Goal: Task Accomplishment & Management: Manage account settings

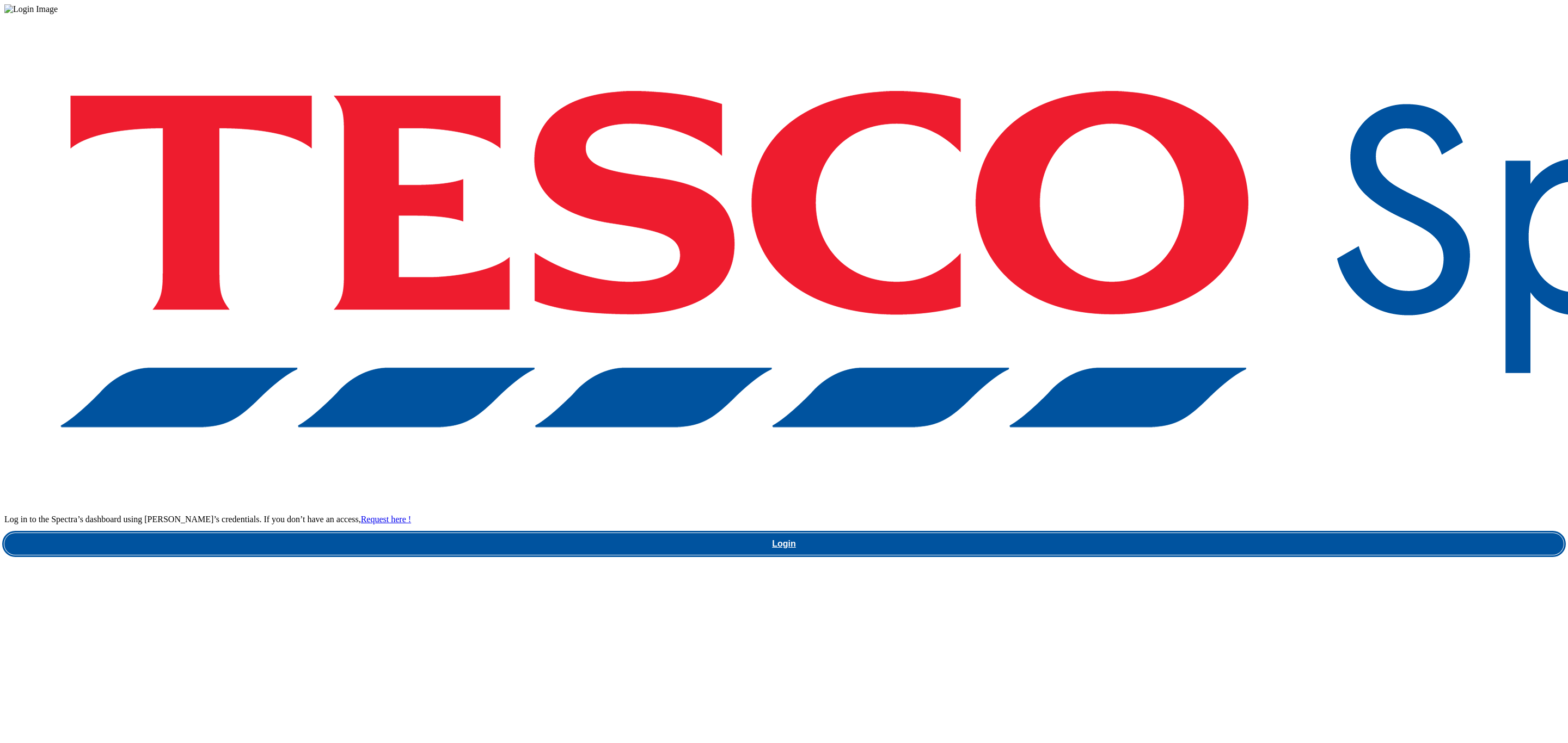
click at [1157, 533] on link "Login" at bounding box center [784, 544] width 1559 height 22
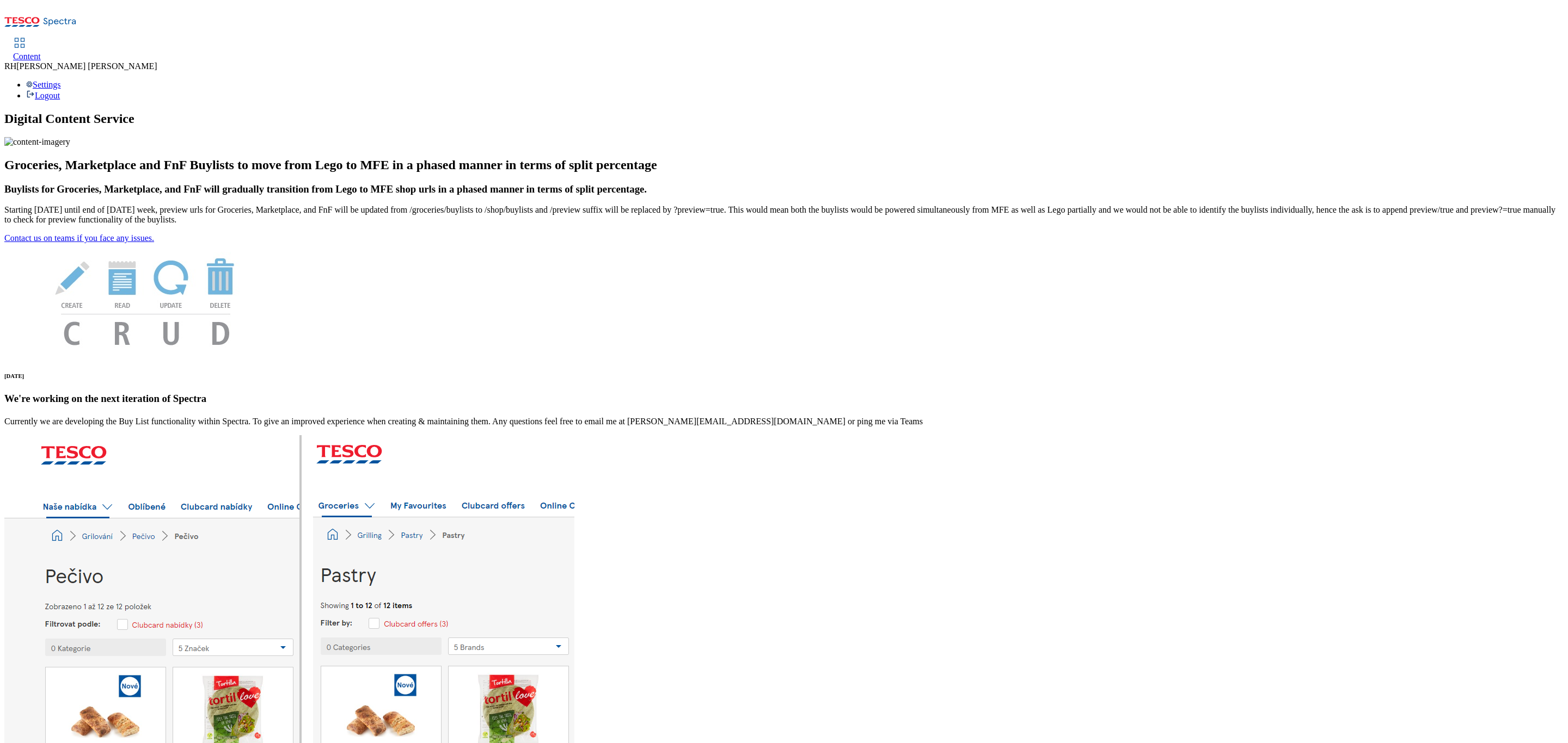
click at [41, 51] on span "Content" at bounding box center [27, 56] width 28 height 9
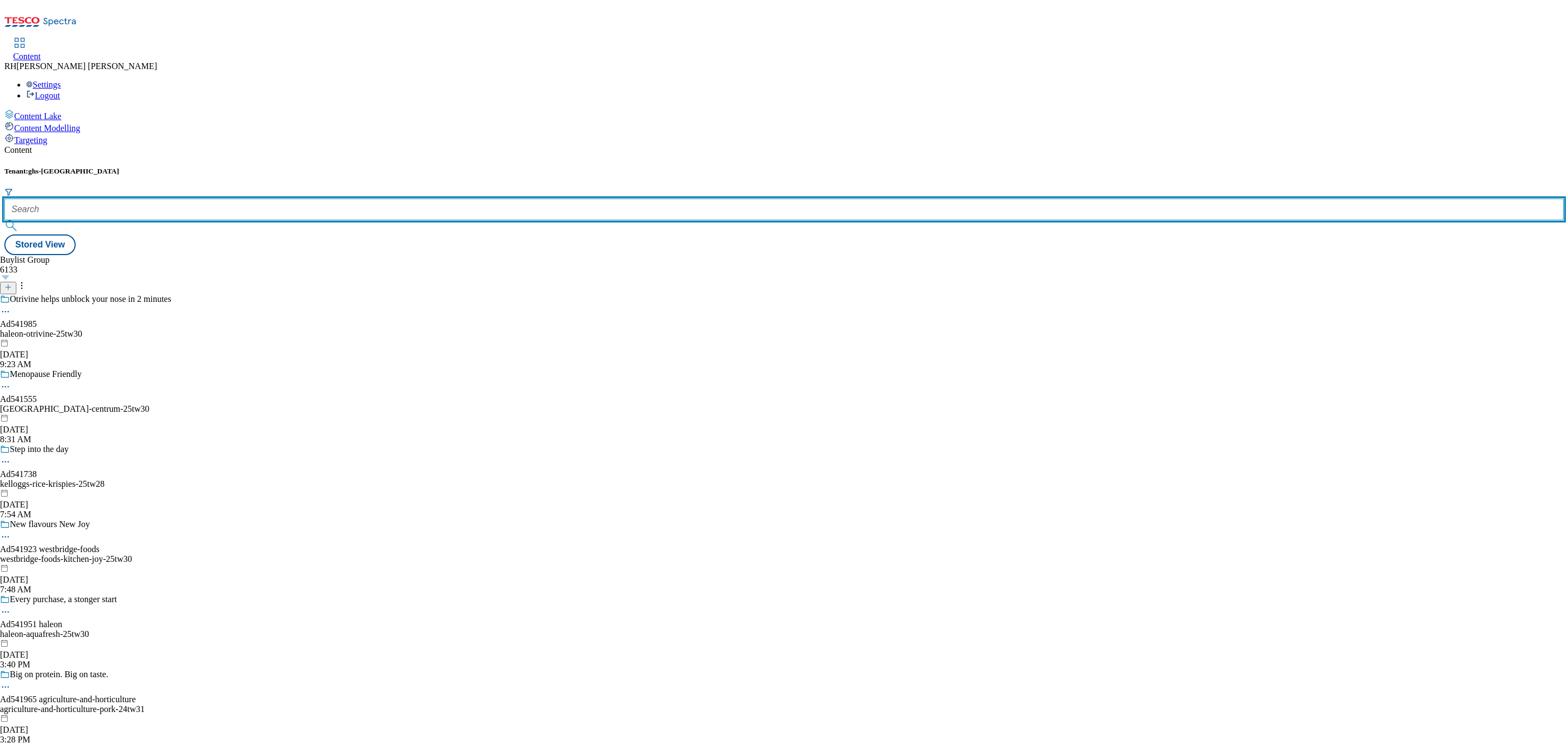
click at [230, 199] on input "text" at bounding box center [784, 210] width 1559 height 22
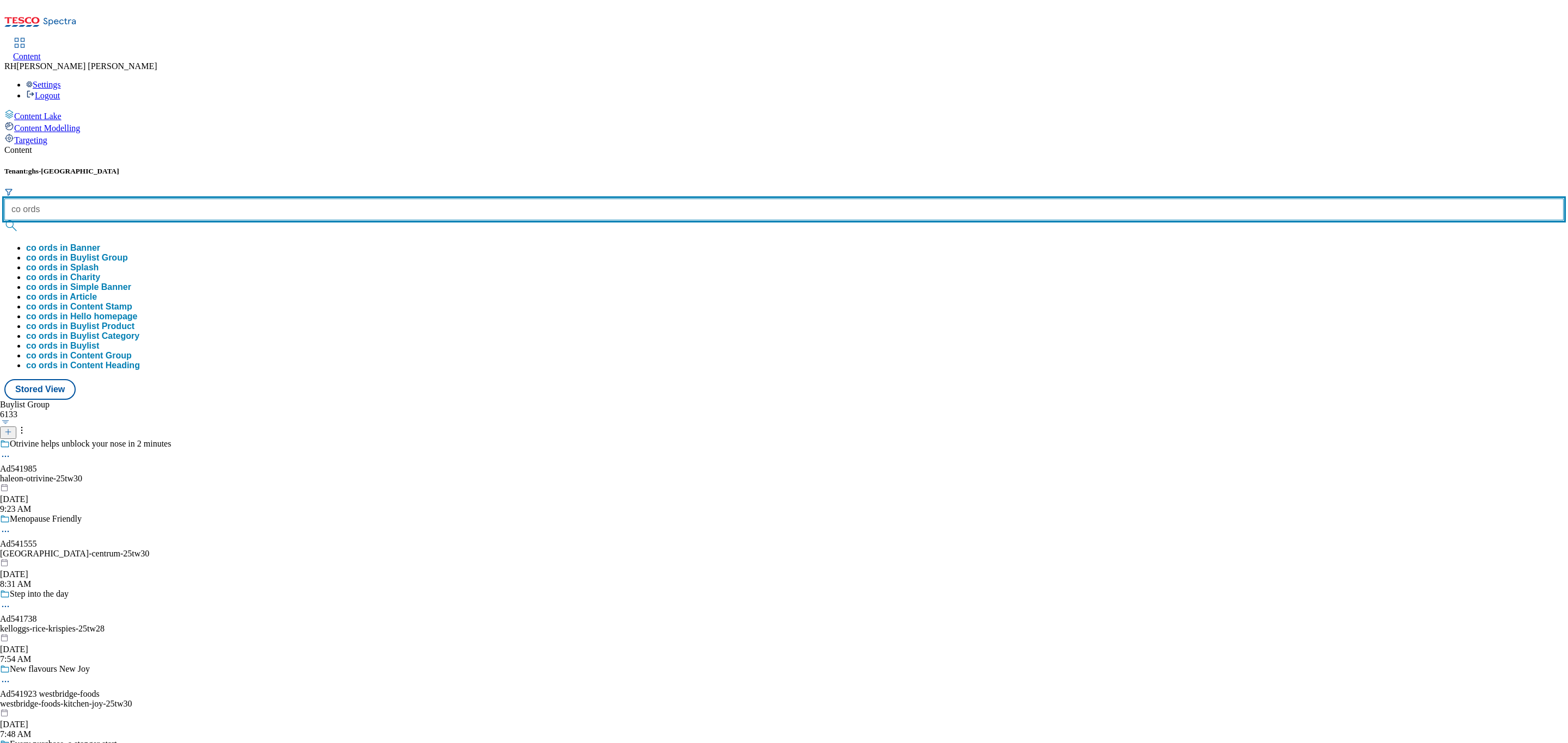
type input "co ords"
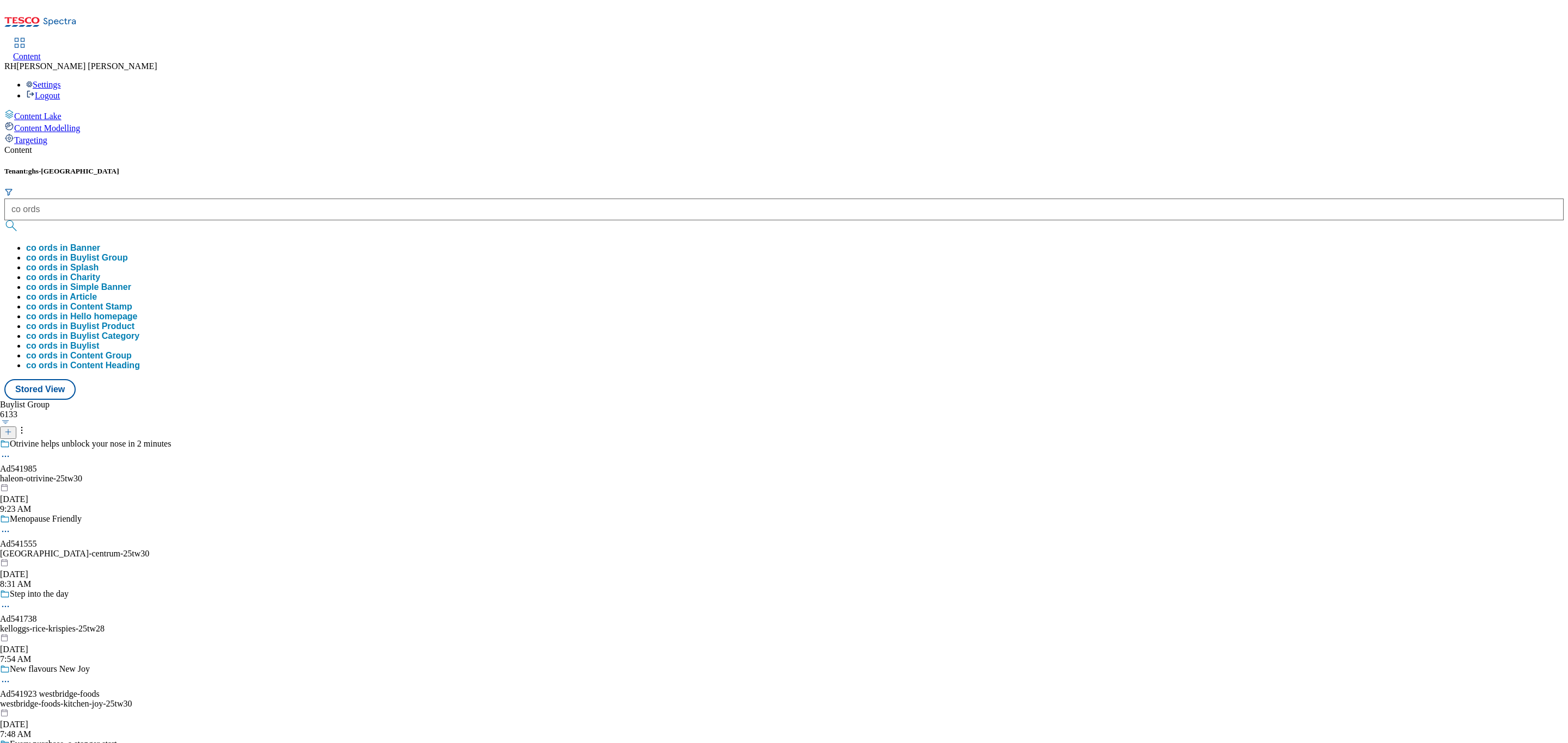
click at [128, 253] on button "co ords in Buylist Group" at bounding box center [77, 257] width 102 height 10
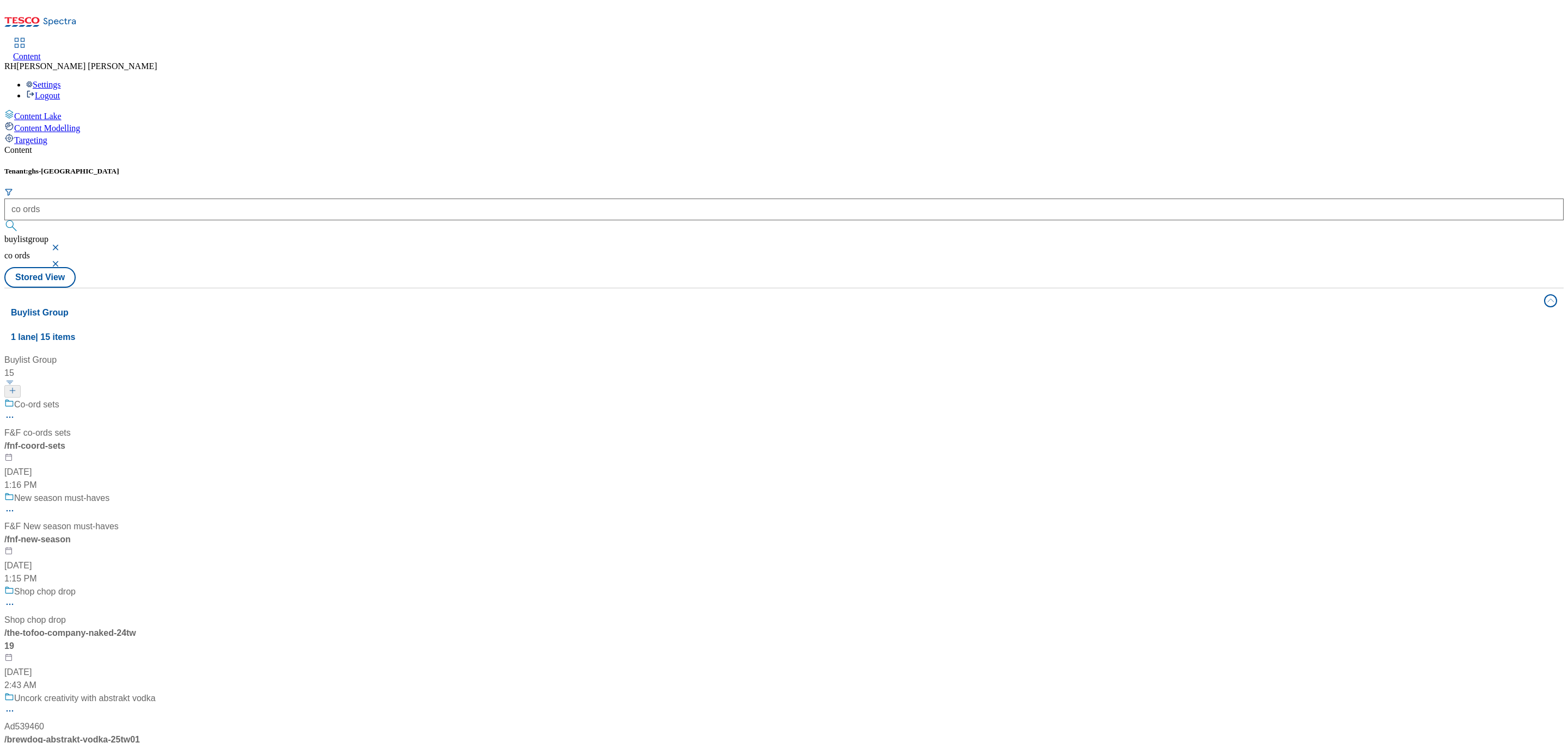
click at [71, 426] on div "F&F co-ords sets" at bounding box center [38, 433] width 67 height 13
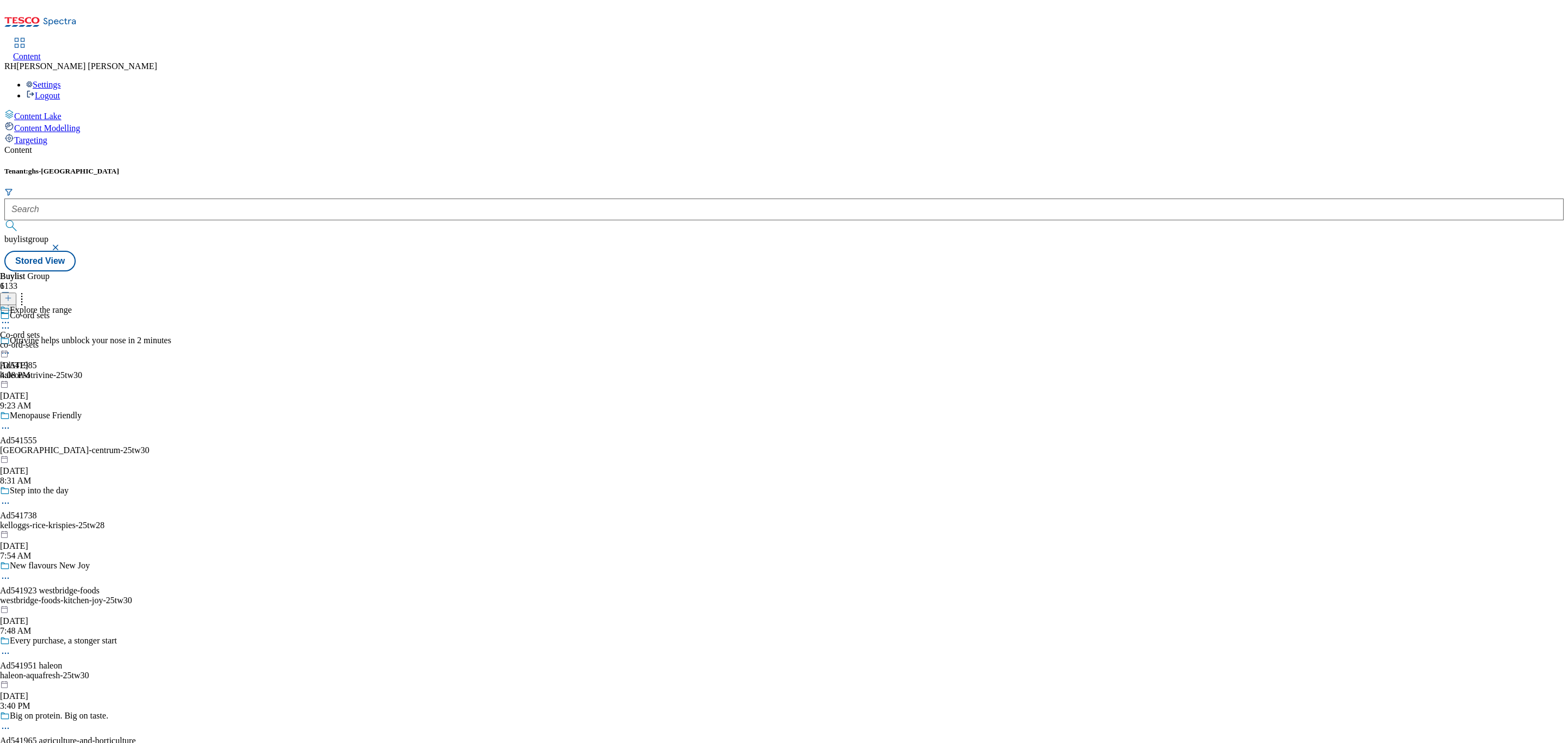
click at [72, 340] on div "co-ord-sets" at bounding box center [36, 345] width 72 height 10
click at [11, 342] on icon at bounding box center [5, 347] width 11 height 11
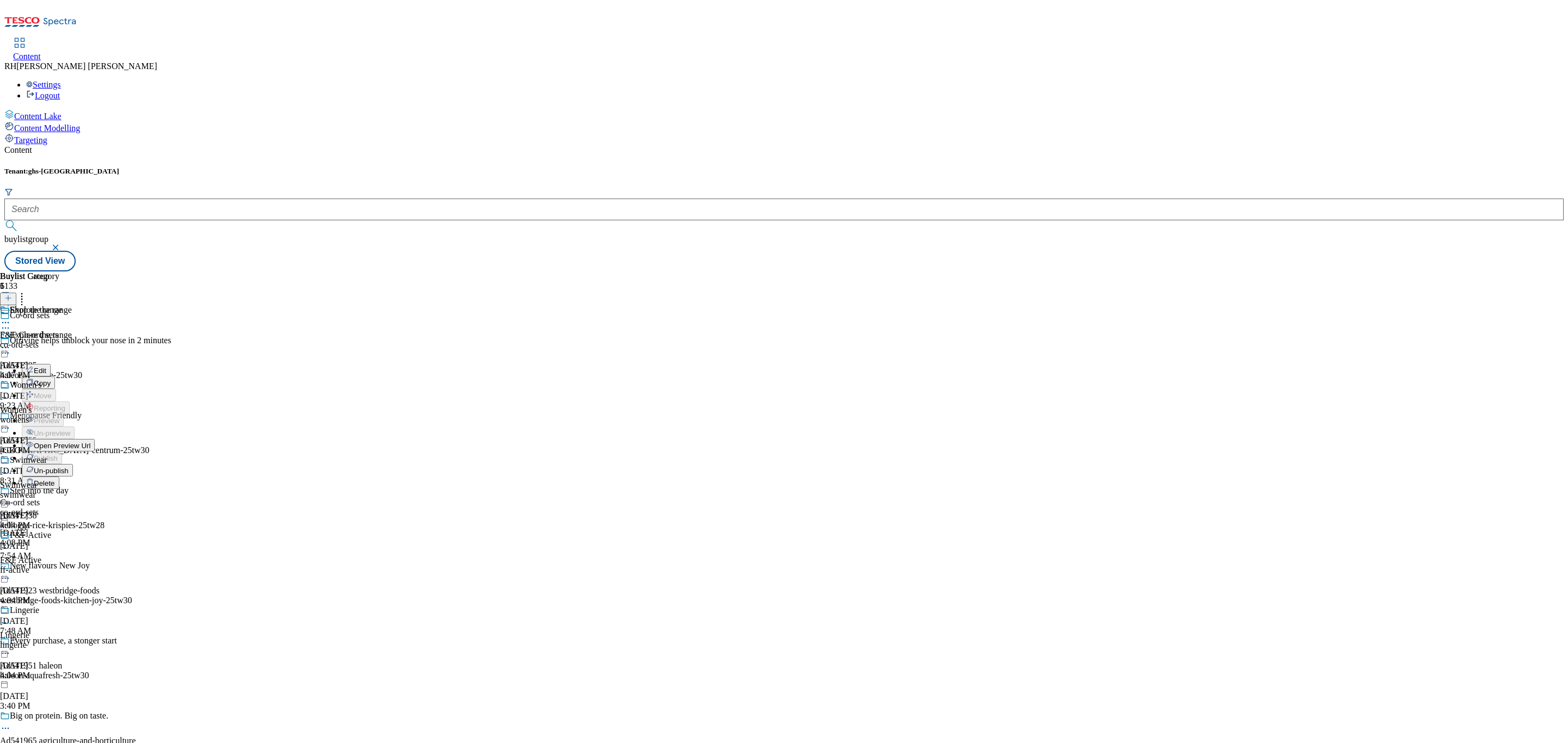
click at [95, 364] on li "Edit" at bounding box center [58, 371] width 73 height 13
click at [11, 342] on icon at bounding box center [5, 347] width 11 height 11
click at [46, 367] on span "Edit" at bounding box center [41, 371] width 13 height 8
select select "tactical"
select select "Banner"
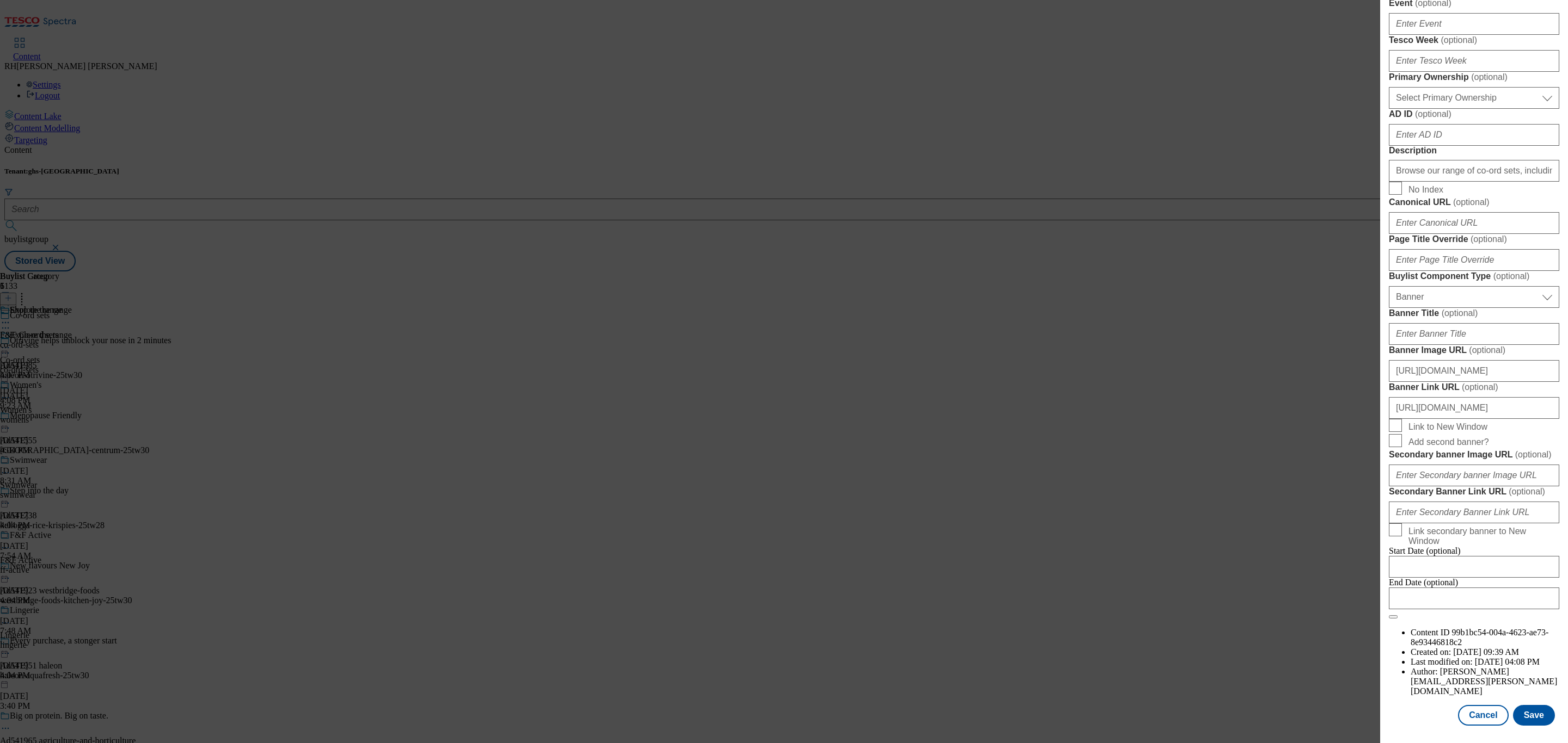
scroll to position [911, 0]
click at [1482, 705] on button "Cancel" at bounding box center [1483, 715] width 50 height 21
select select "tactical"
select select "Banner"
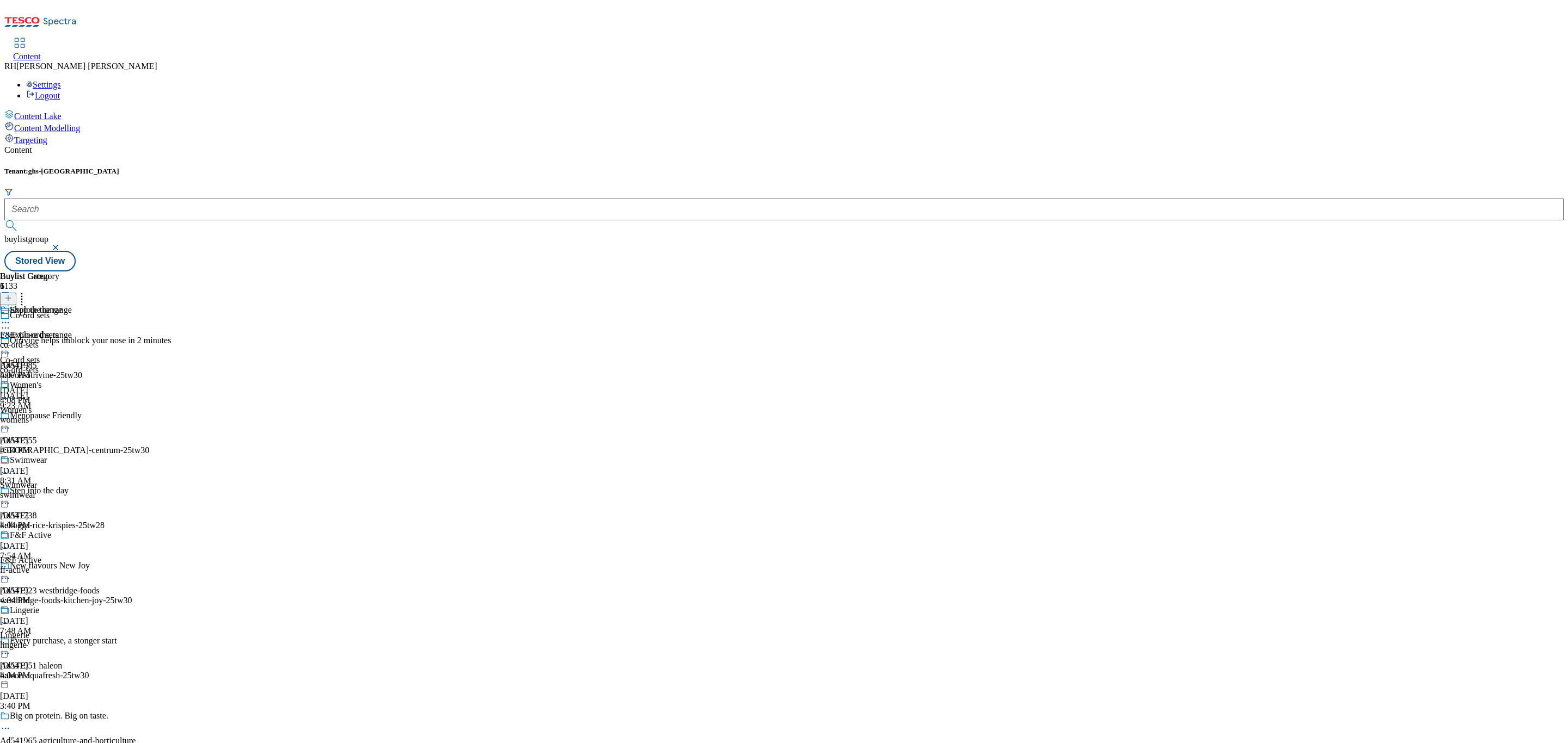
scroll to position [667, 0]
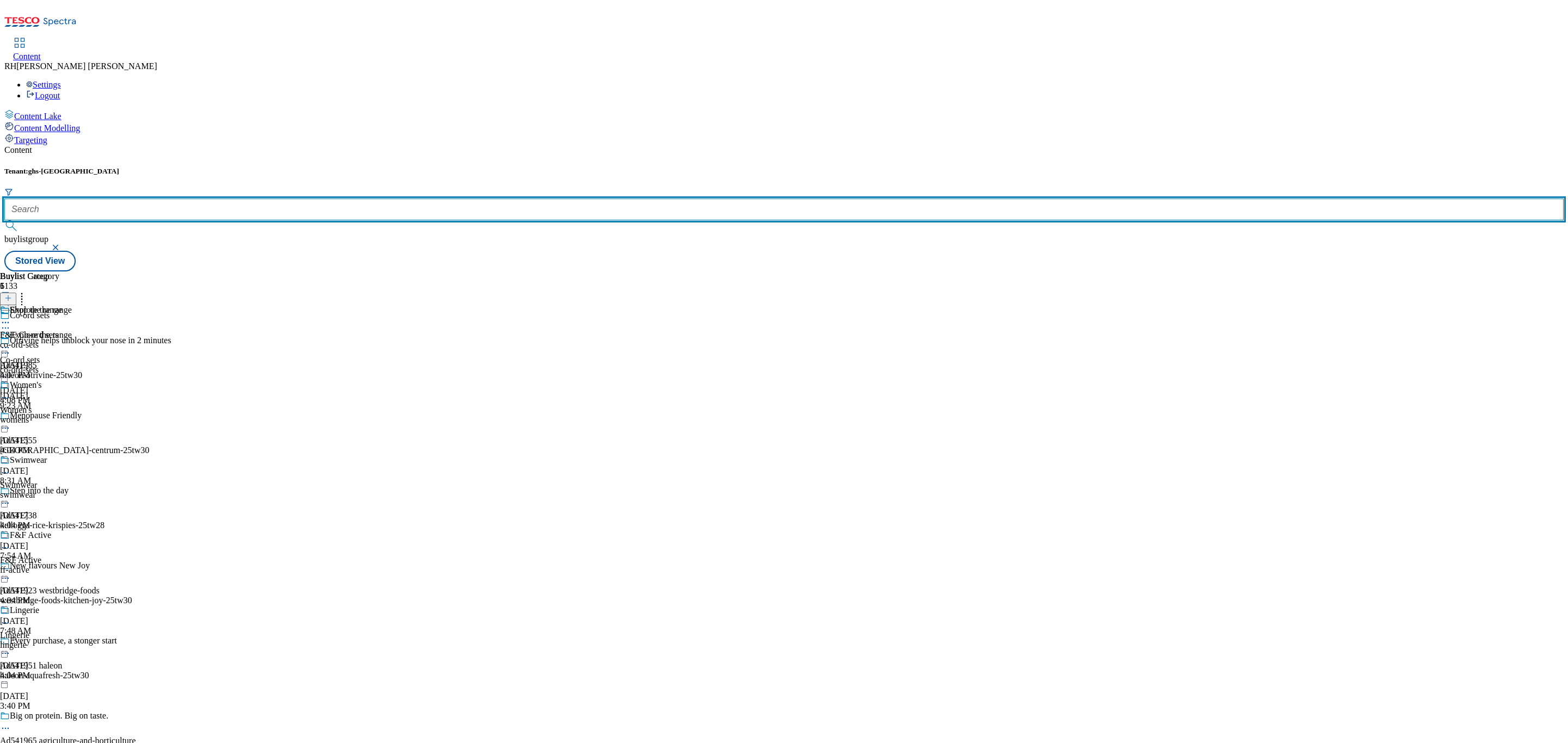
click at [239, 199] on input "text" at bounding box center [784, 210] width 1559 height 22
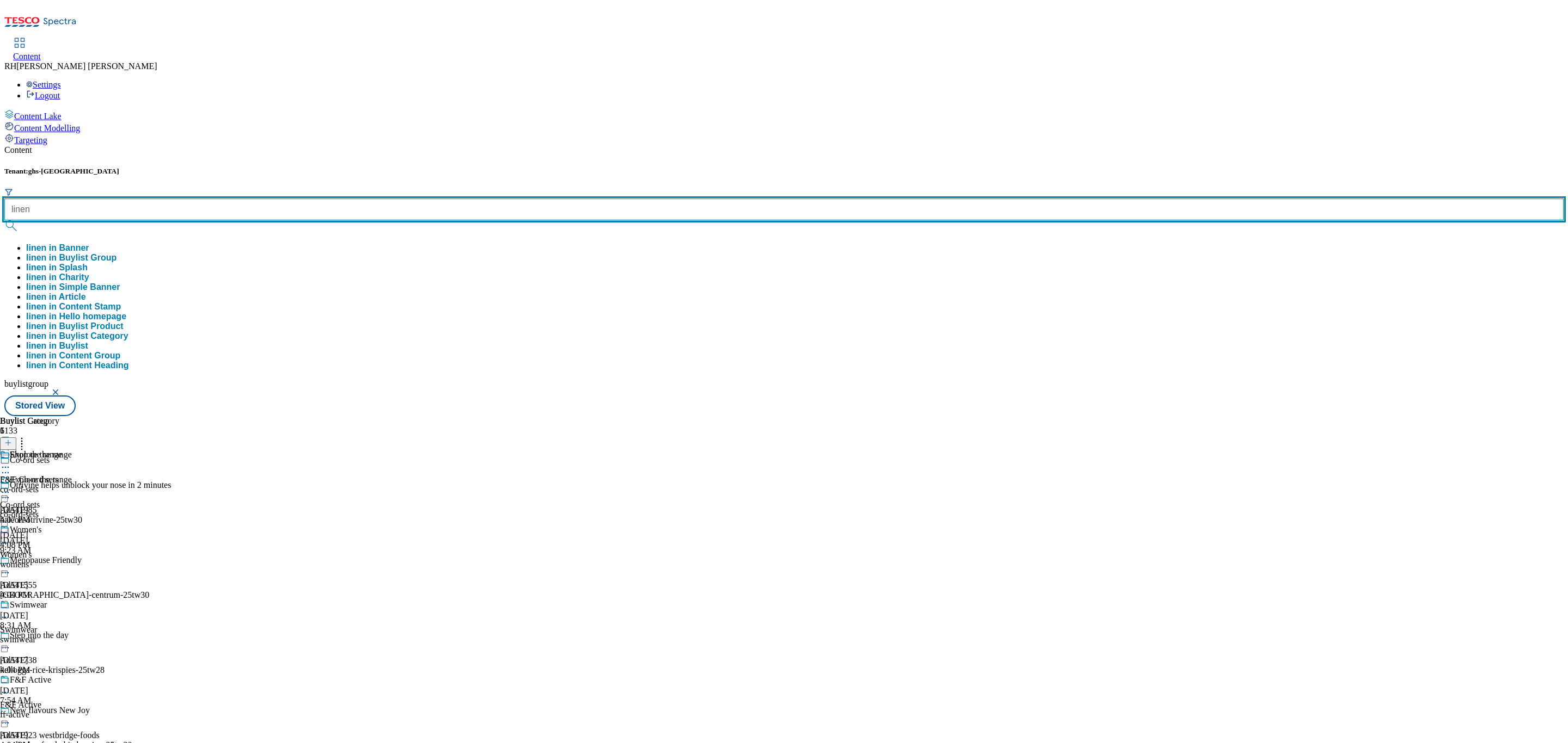
type input "linen"
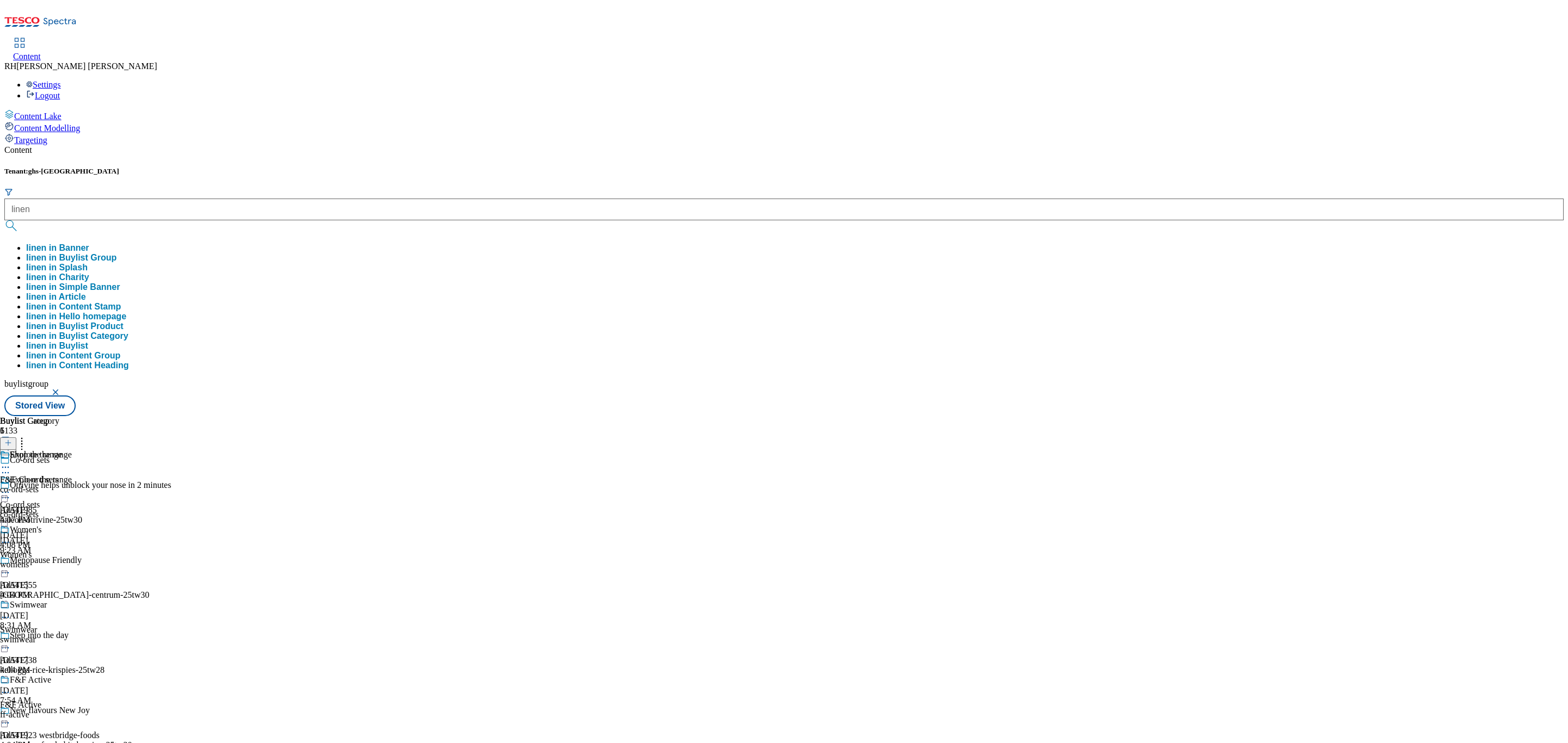
click at [116, 253] on button "linen in Buylist Group" at bounding box center [71, 257] width 90 height 10
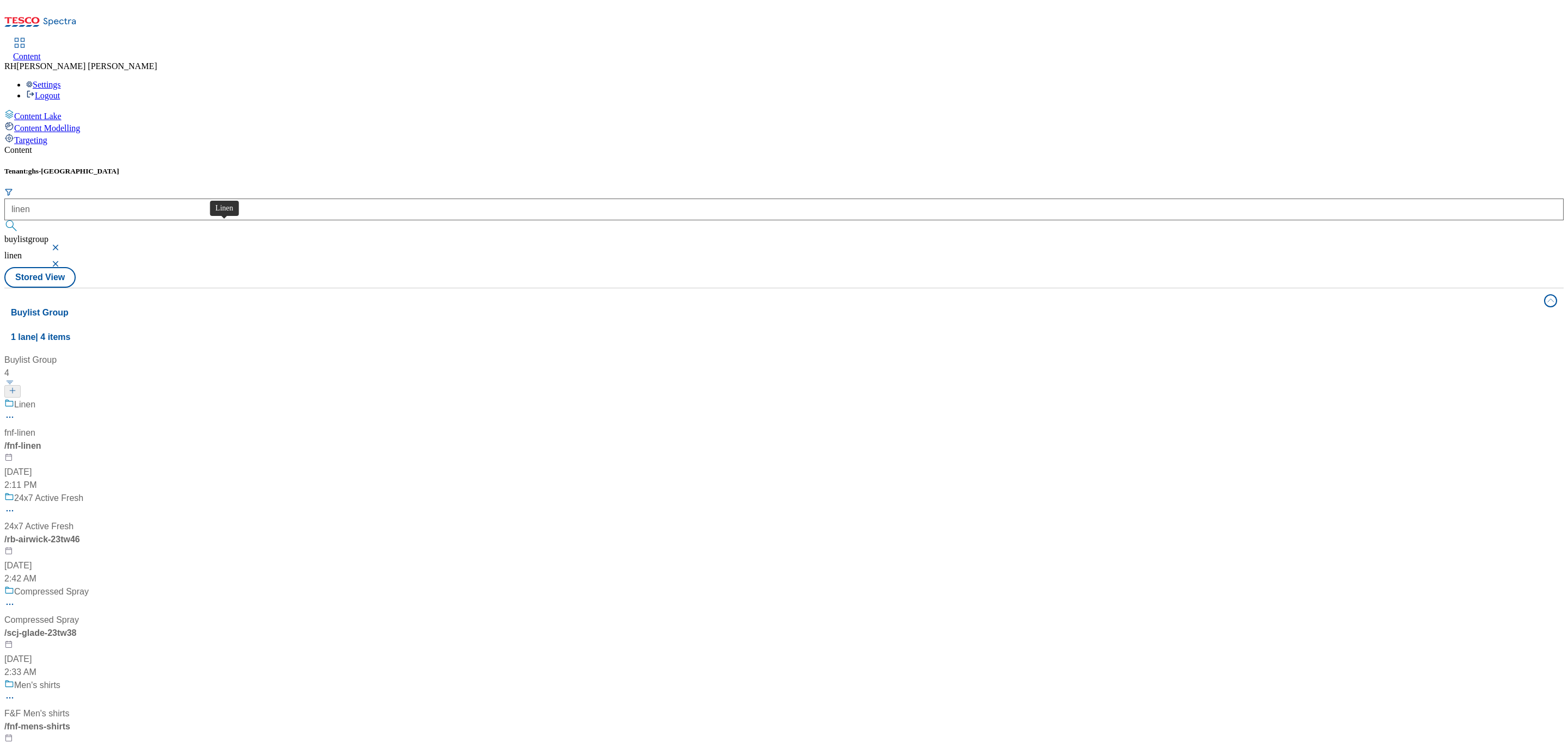
click at [35, 398] on span "Linen" at bounding box center [25, 405] width 22 height 13
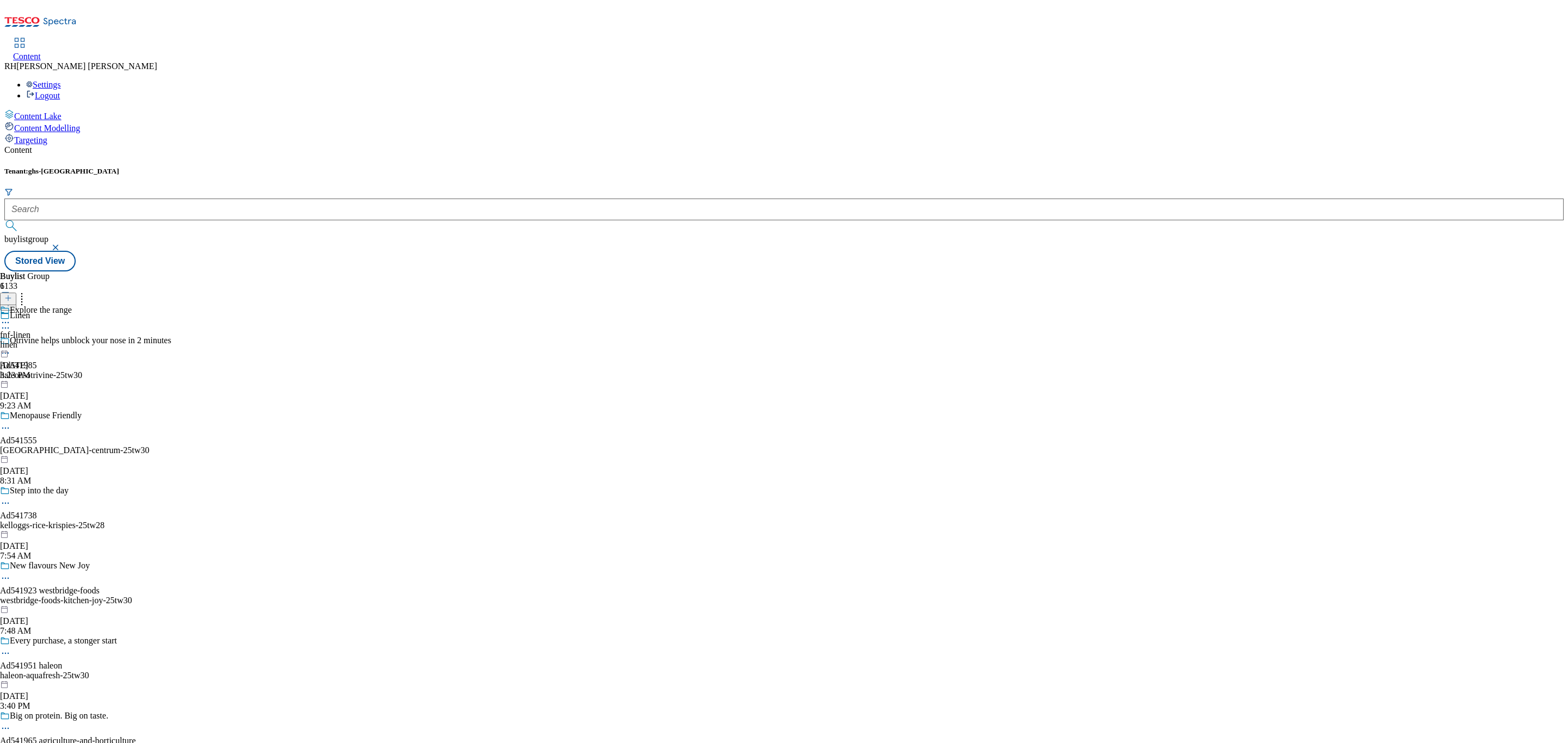
click at [72, 340] on div "linen" at bounding box center [36, 345] width 72 height 10
click at [11, 342] on icon at bounding box center [5, 347] width 11 height 11
click at [46, 367] on span "Edit" at bounding box center [41, 371] width 13 height 8
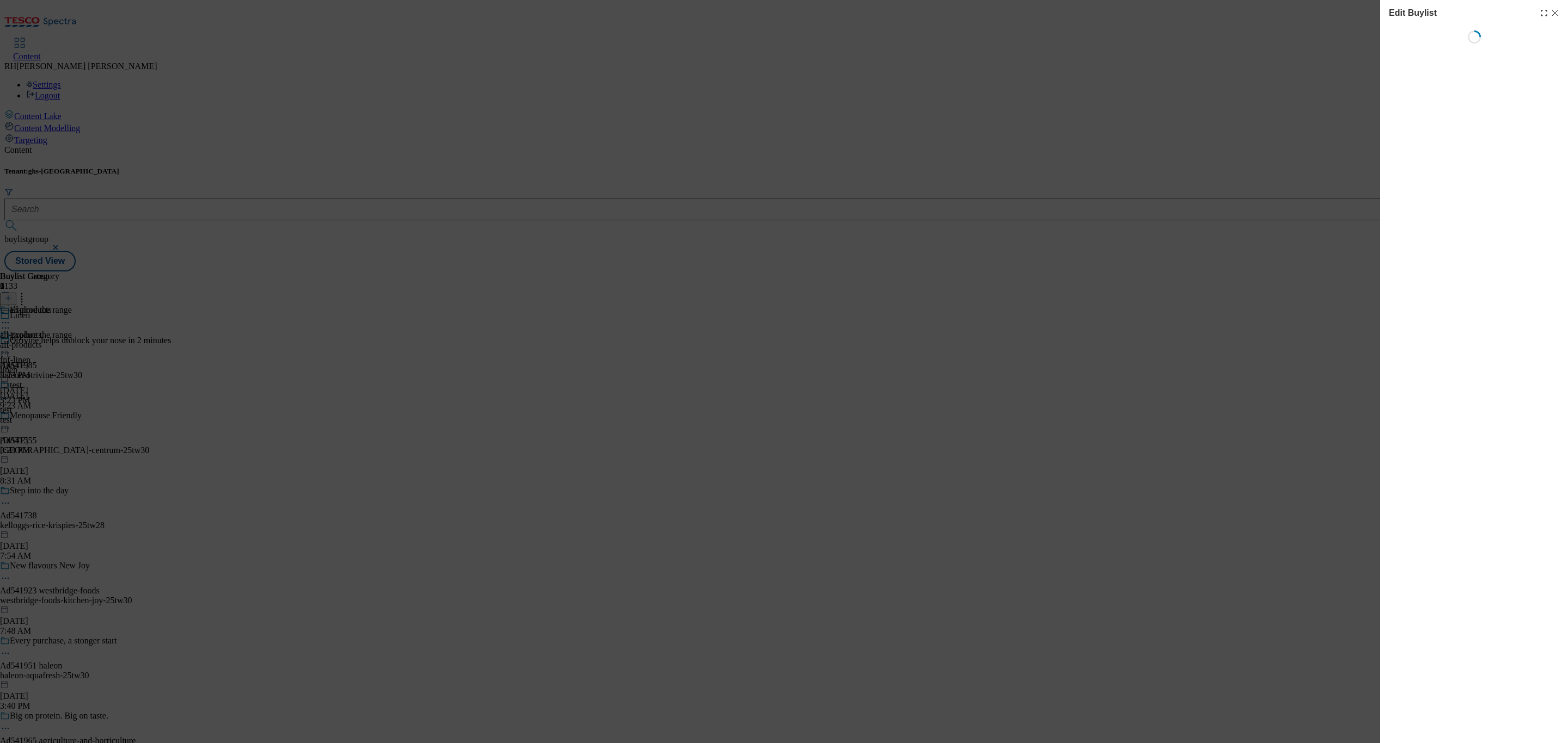
select select "evergreen"
select select "Banner"
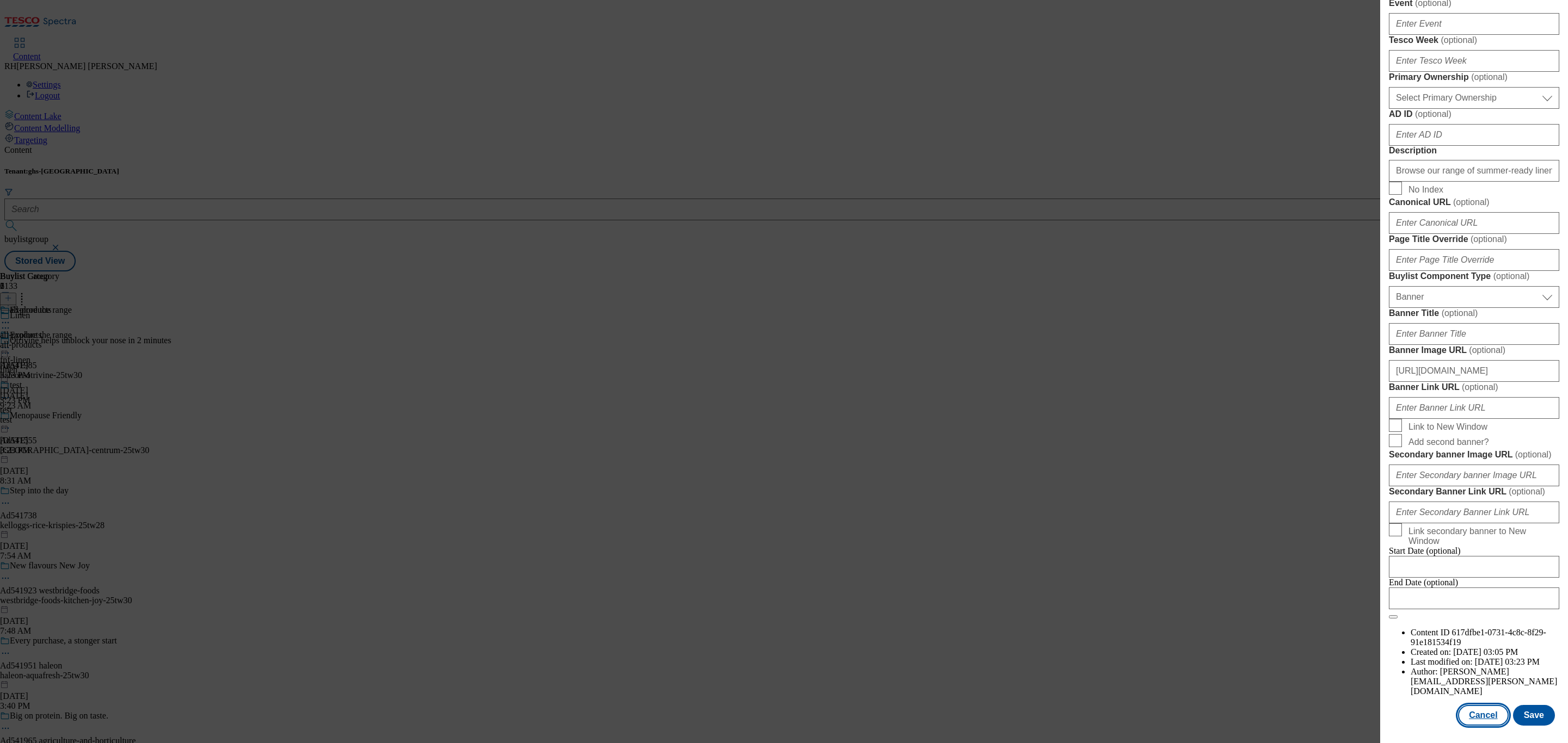
click at [1472, 705] on button "Cancel" at bounding box center [1483, 715] width 50 height 21
select select "evergreen"
select select "Banner"
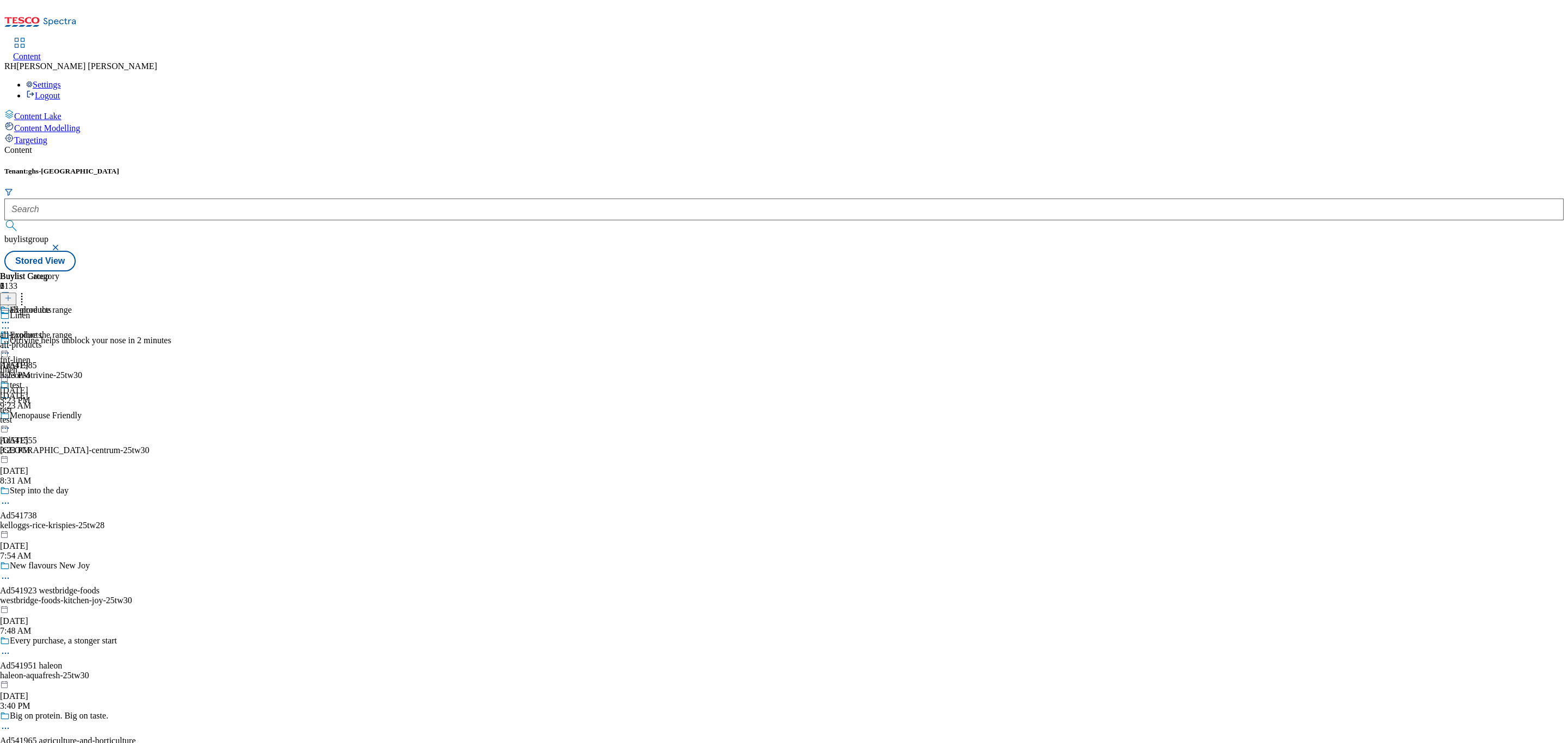
scroll to position [667, 0]
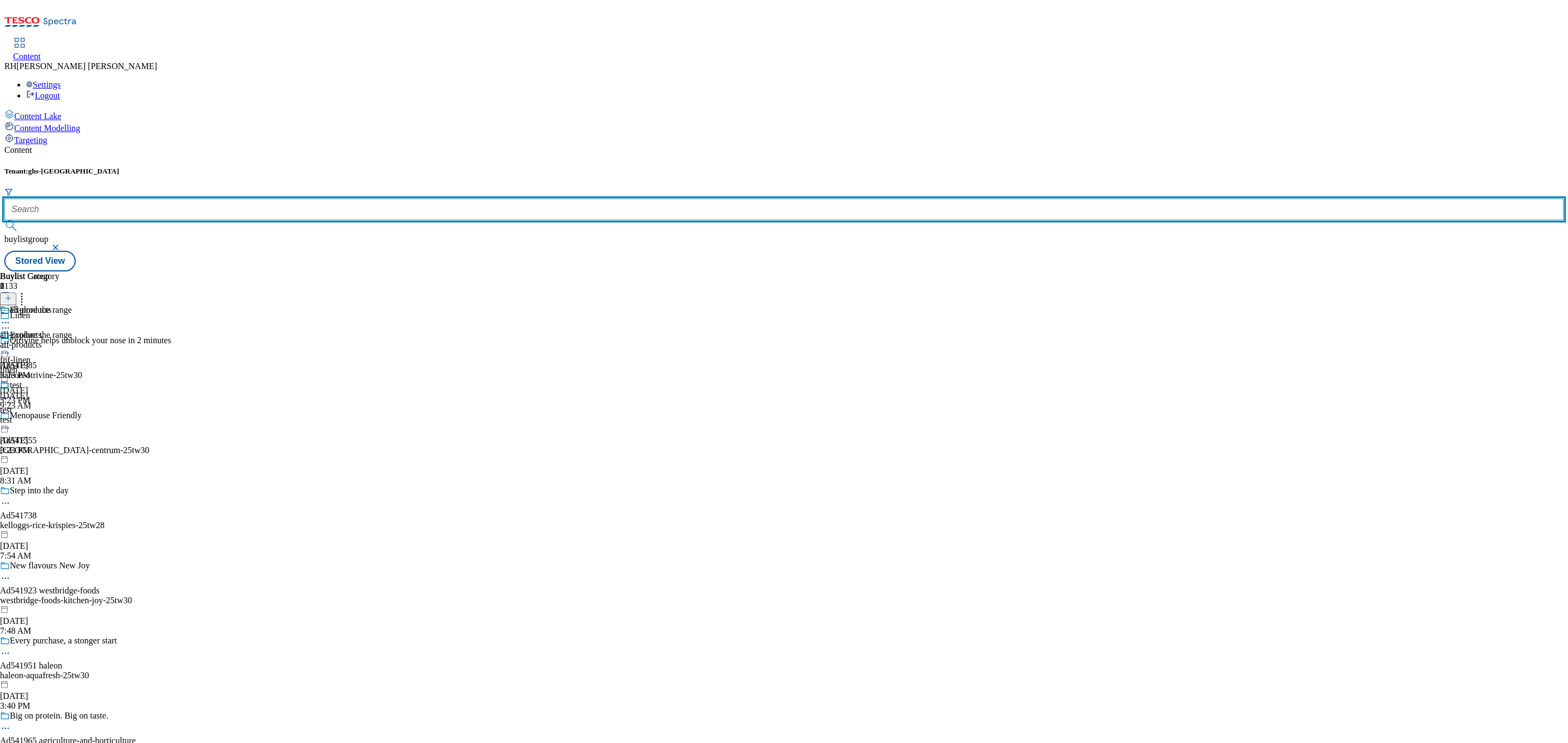
click at [258, 199] on input "text" at bounding box center [784, 210] width 1559 height 22
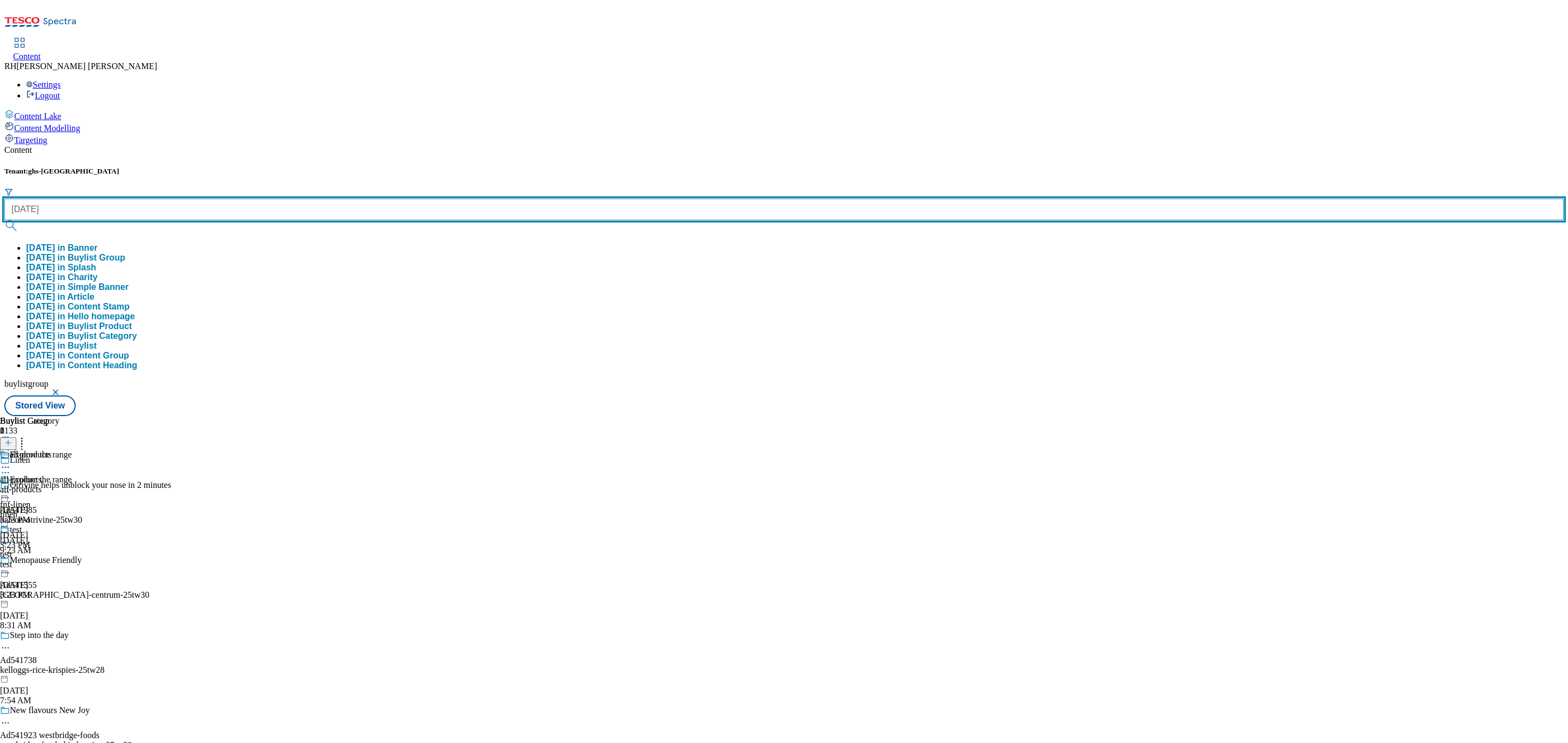
type input "halloween"
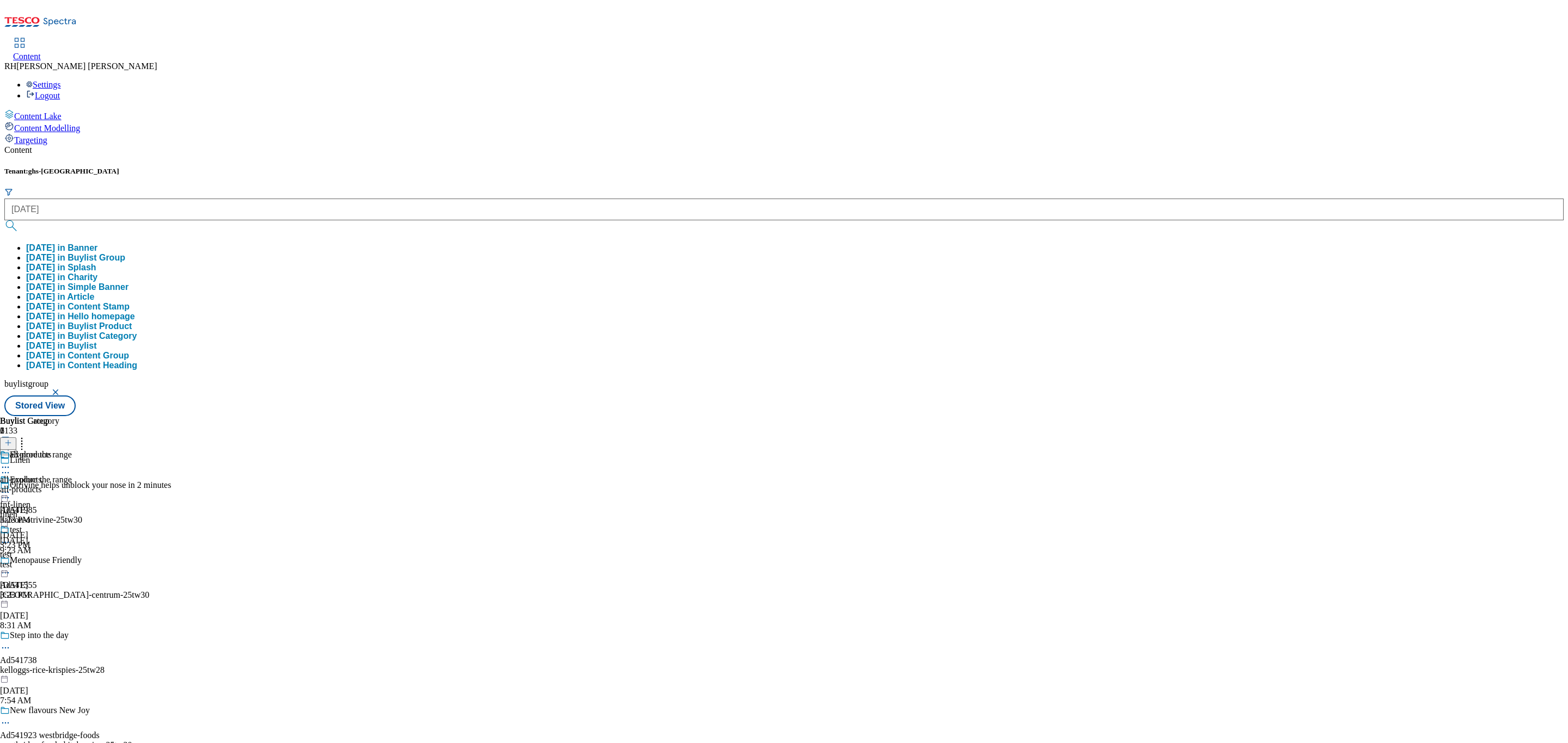
click at [125, 253] on button "halloween in Buylist Group" at bounding box center [76, 257] width 99 height 10
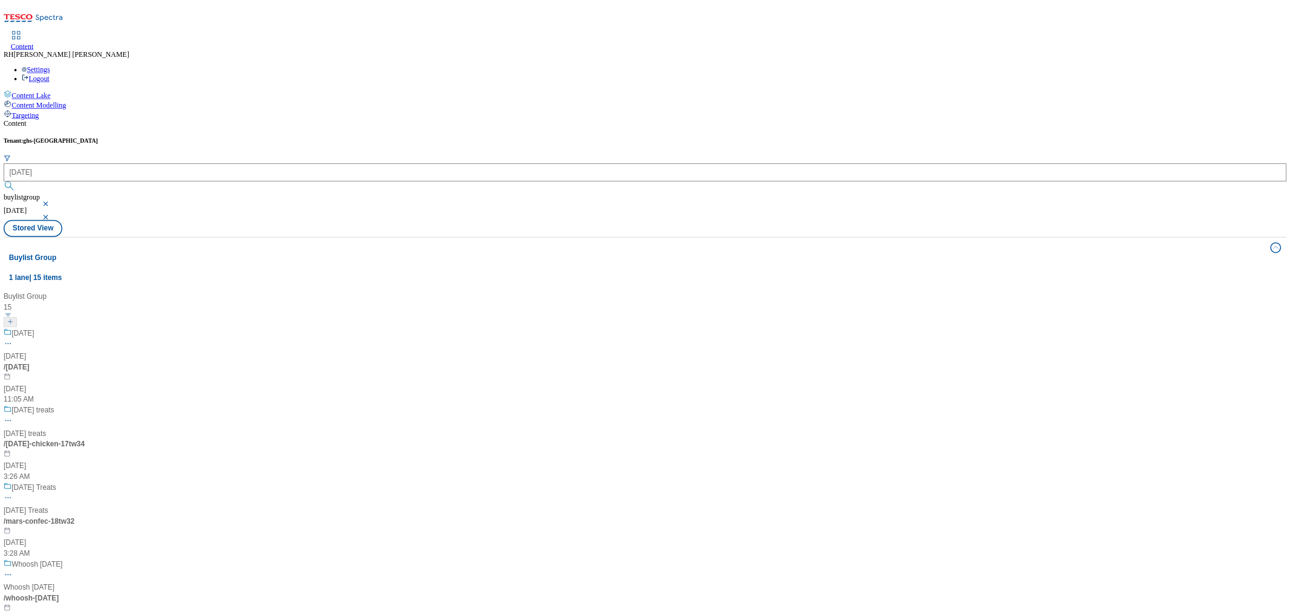
scroll to position [635, 0]
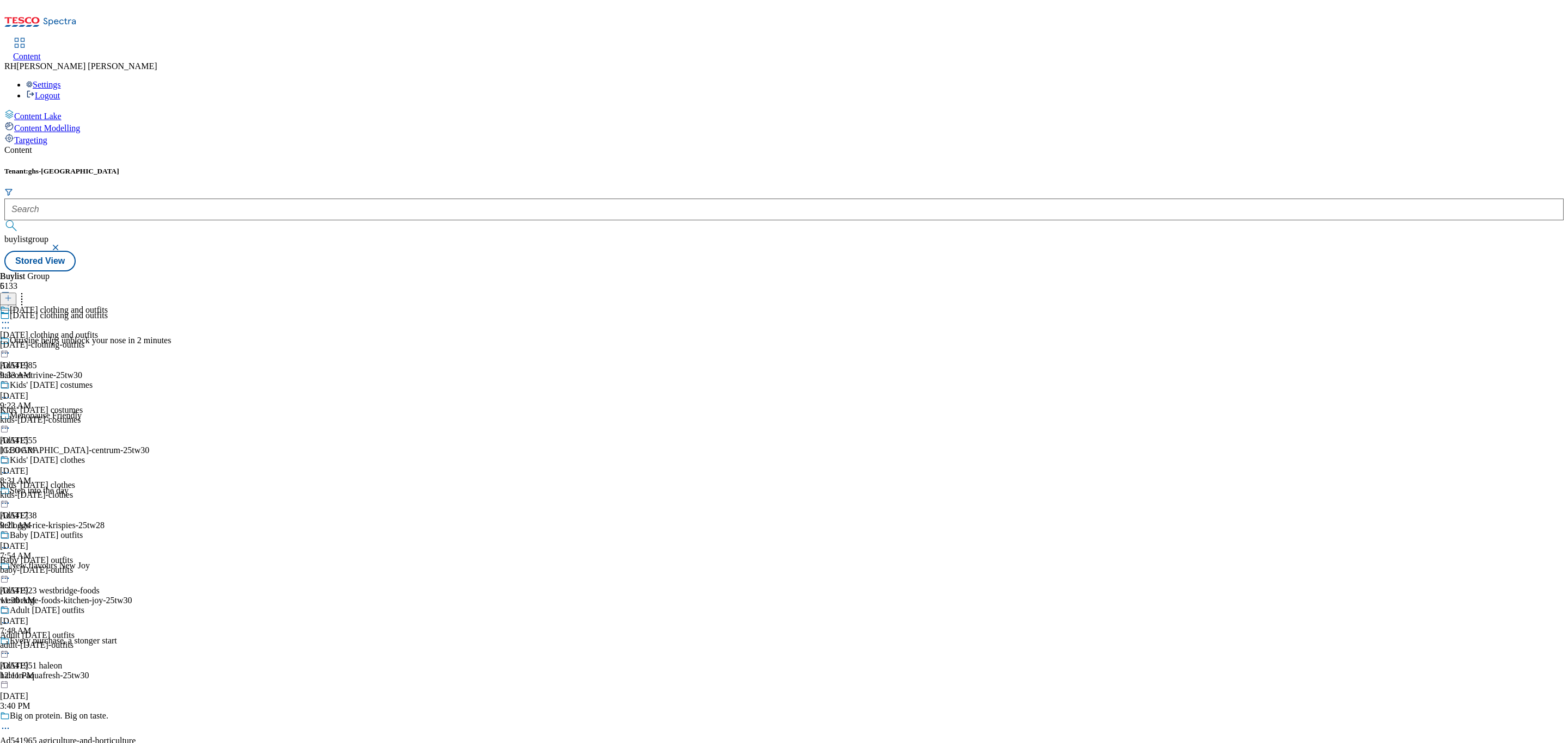
click at [108, 340] on div "halloween-clothing-outfits" at bounding box center [54, 345] width 108 height 10
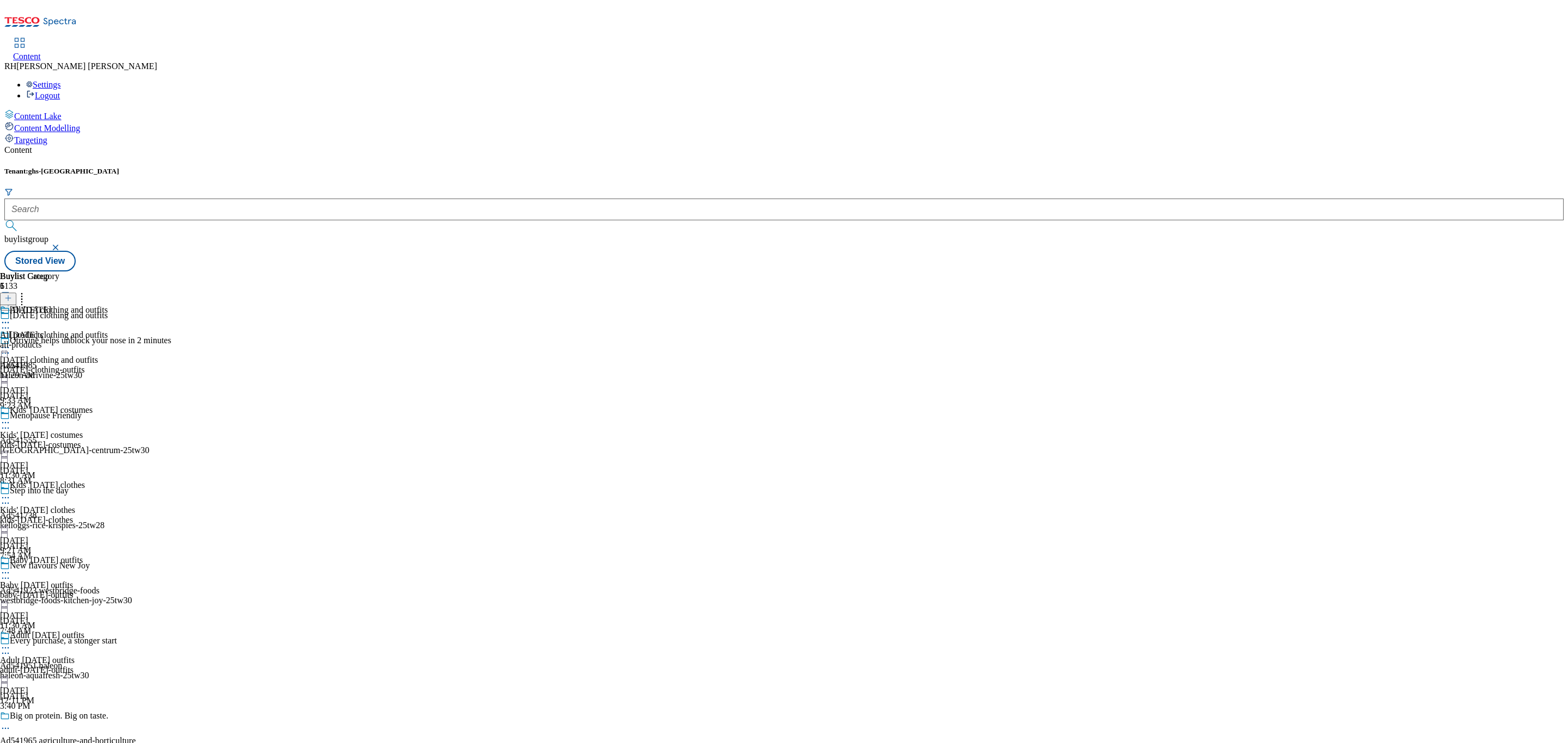
click at [11, 342] on icon at bounding box center [5, 347] width 11 height 11
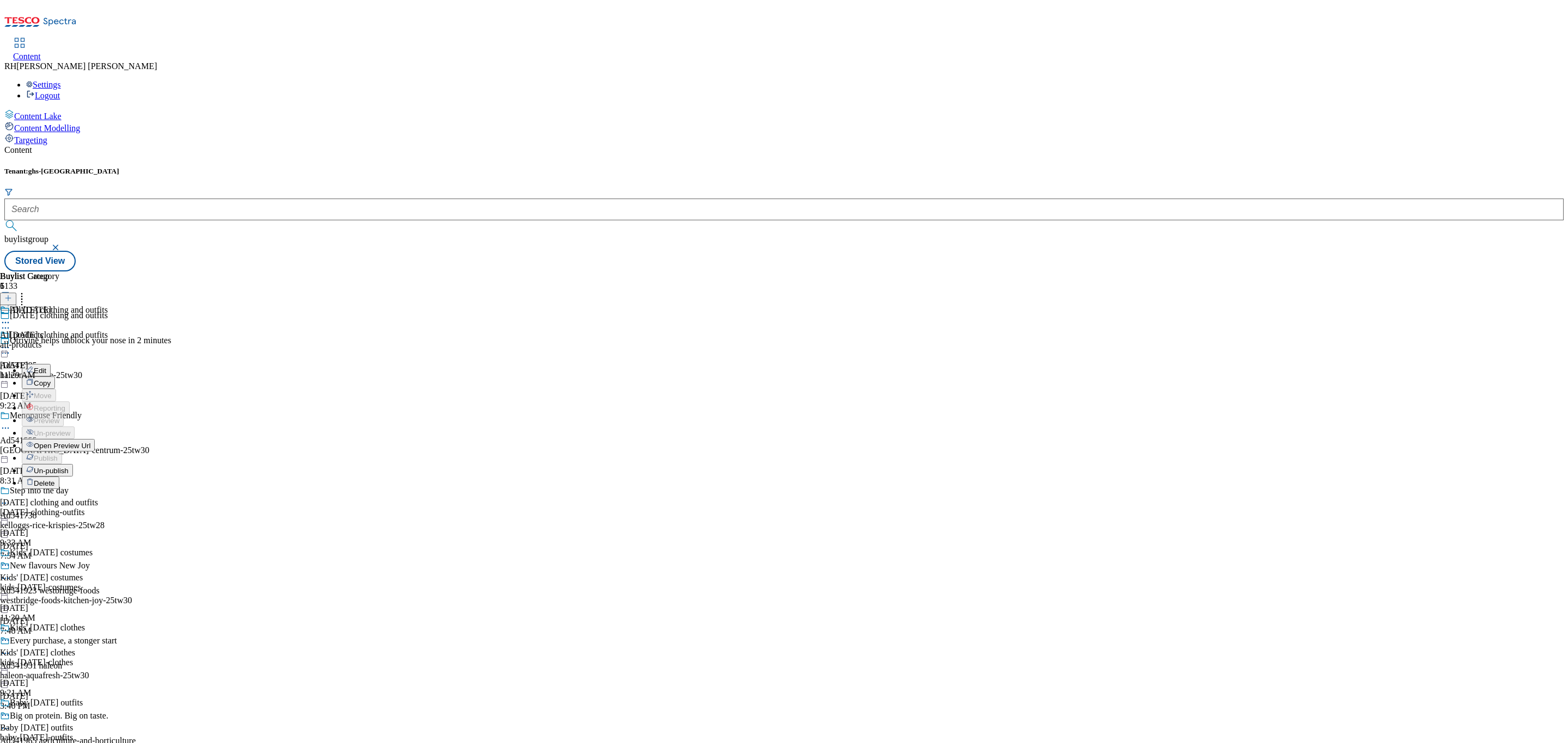
click at [46, 367] on span "Edit" at bounding box center [41, 371] width 13 height 8
select select "seasonal"
select select "Banner"
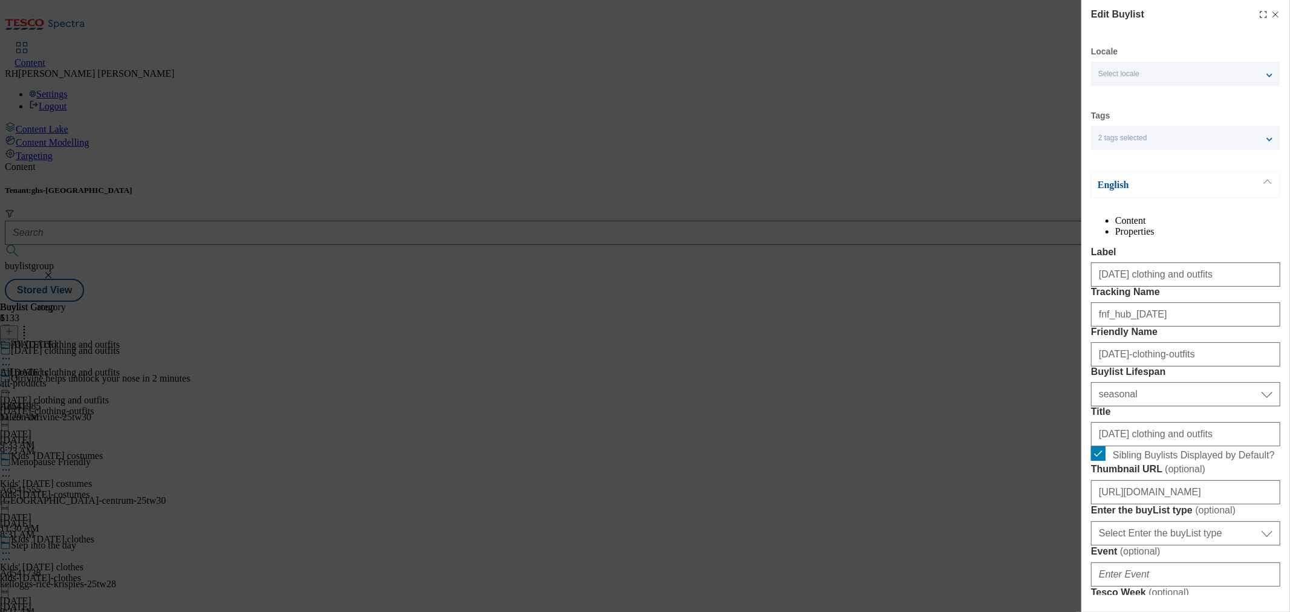
drag, startPoint x: 1666, startPoint y: 4, endPoint x: 1018, endPoint y: 342, distance: 730.8
click at [1018, 342] on div "Edit Buylist Locale Select locale English Welsh Tags 2 tags selected fnf market…" at bounding box center [645, 306] width 1290 height 612
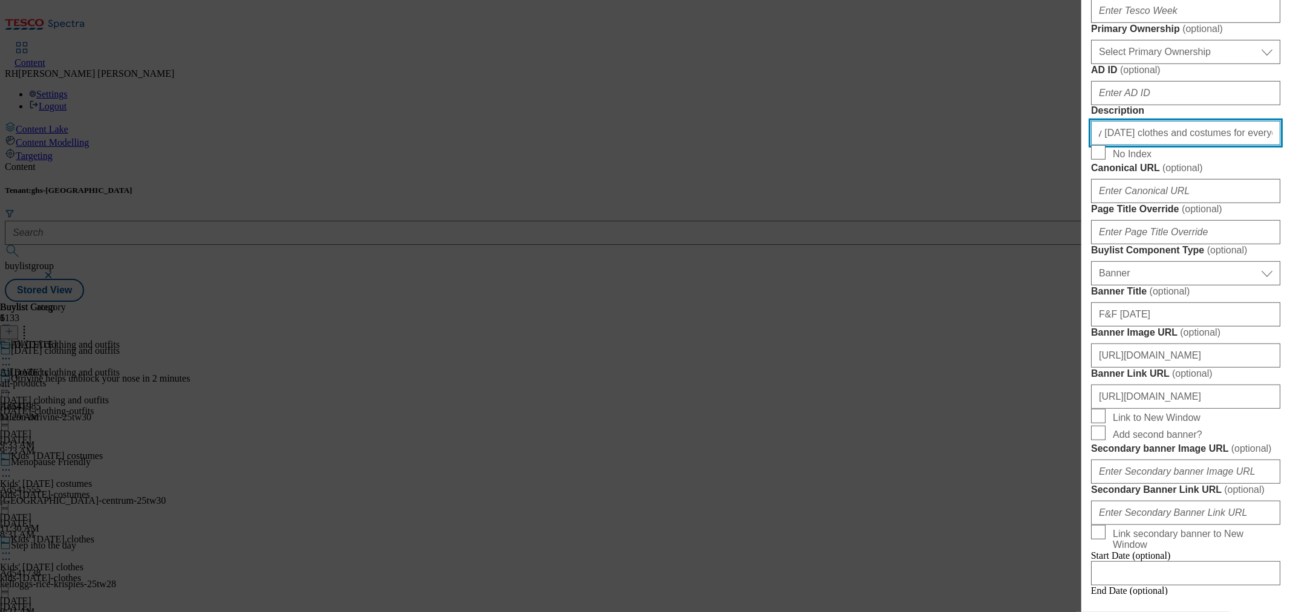
scroll to position [605, 1]
drag, startPoint x: 1216, startPoint y: 391, endPoint x: 1288, endPoint y: 385, distance: 72.3
click at [1288, 385] on div "Edit Buylist Locale Select locale English Welsh Tags 2 tags selected fnf market…" at bounding box center [1186, 297] width 209 height 595
click at [1239, 160] on span "No Index" at bounding box center [1194, 152] width 163 height 15
click at [1106, 160] on input "No Index" at bounding box center [1098, 152] width 15 height 15
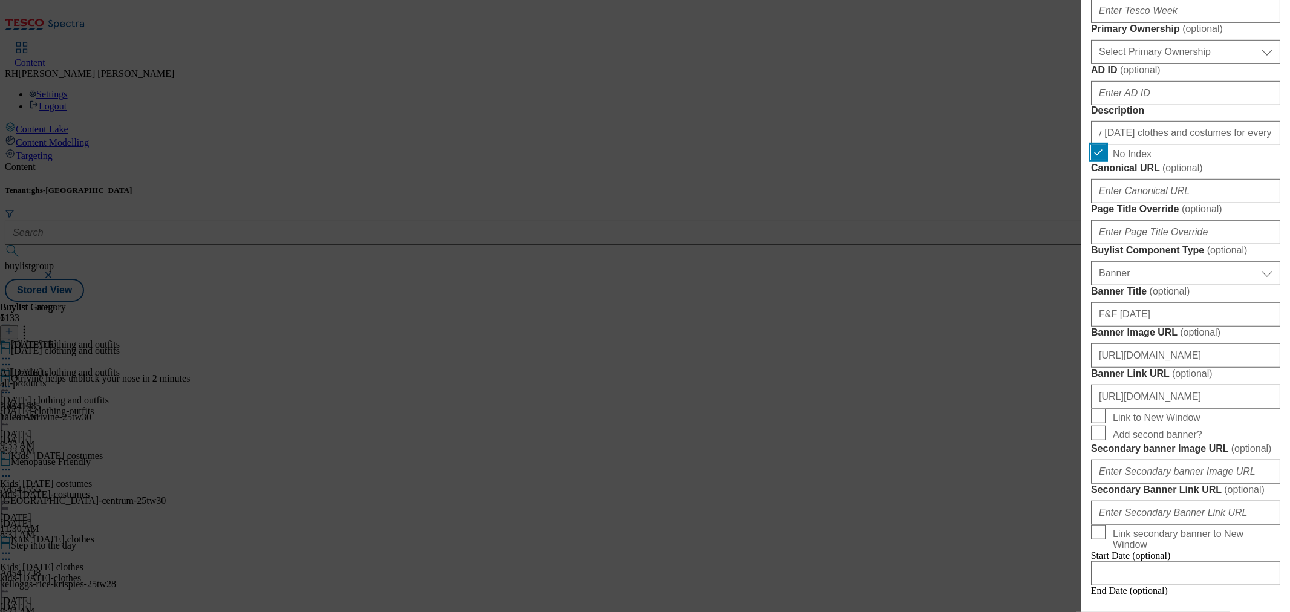
scroll to position [0, 0]
click at [1101, 160] on input "No Index" at bounding box center [1098, 152] width 15 height 15
checkbox input "false"
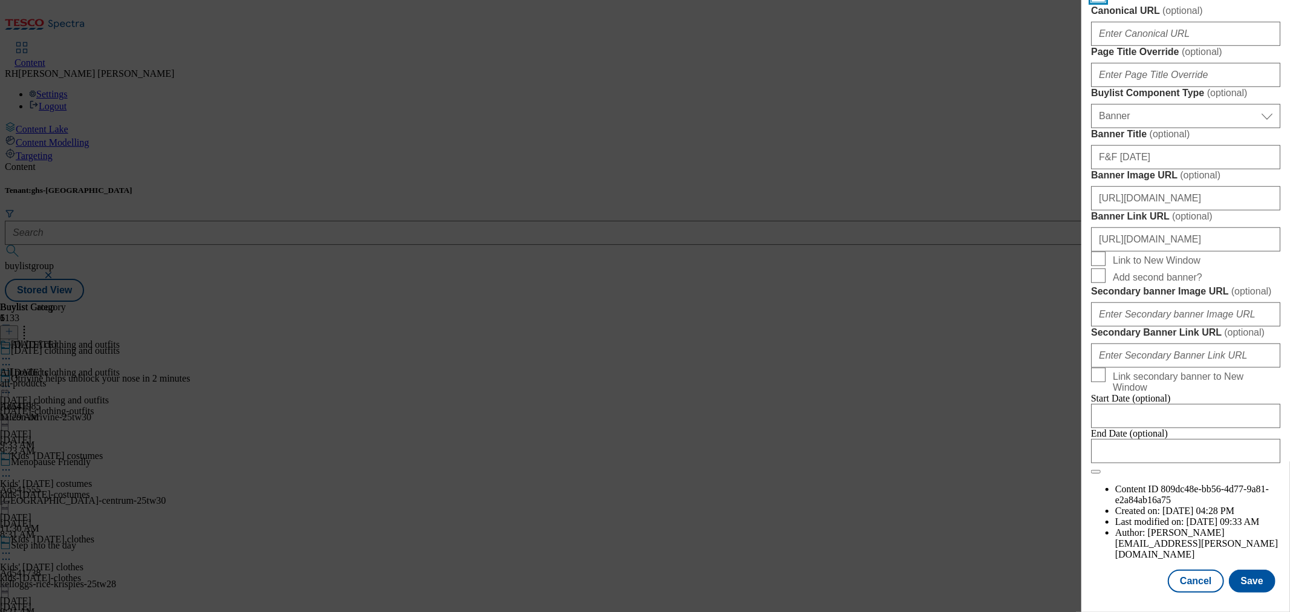
scroll to position [1142, 1]
click at [1193, 570] on button "Cancel" at bounding box center [1196, 581] width 56 height 23
select select "seasonal"
select select "Banner"
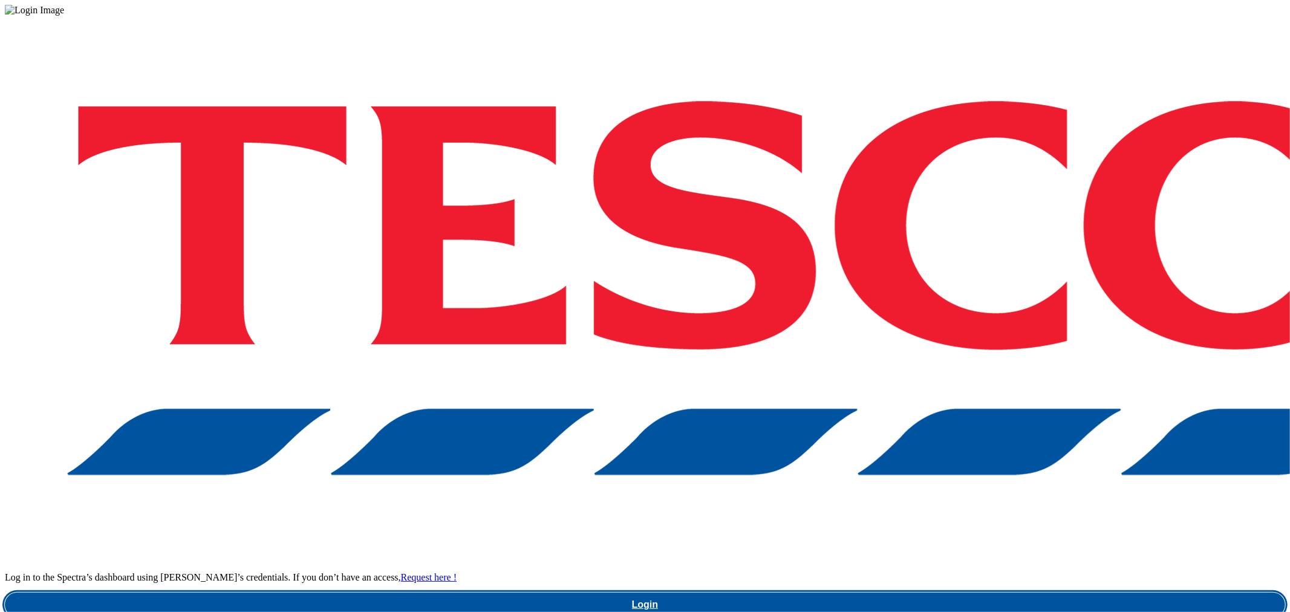
click at [973, 593] on link "Login" at bounding box center [645, 605] width 1281 height 24
click at [990, 593] on link "Login" at bounding box center [645, 605] width 1281 height 24
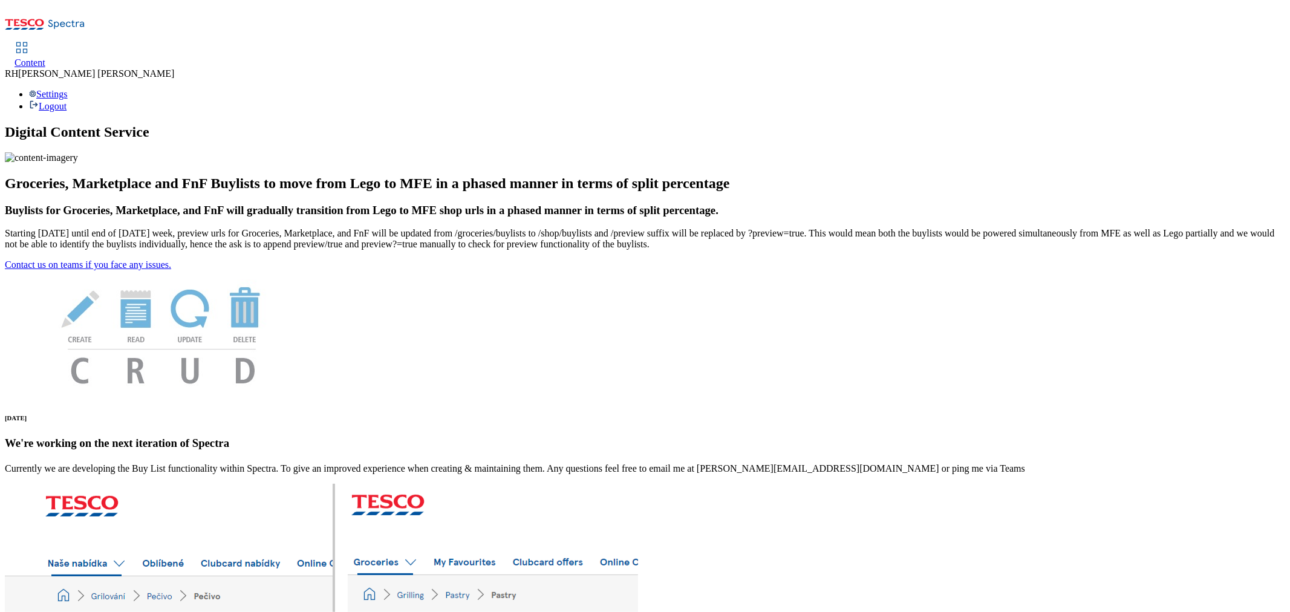
click at [45, 57] on div "Content" at bounding box center [30, 62] width 31 height 11
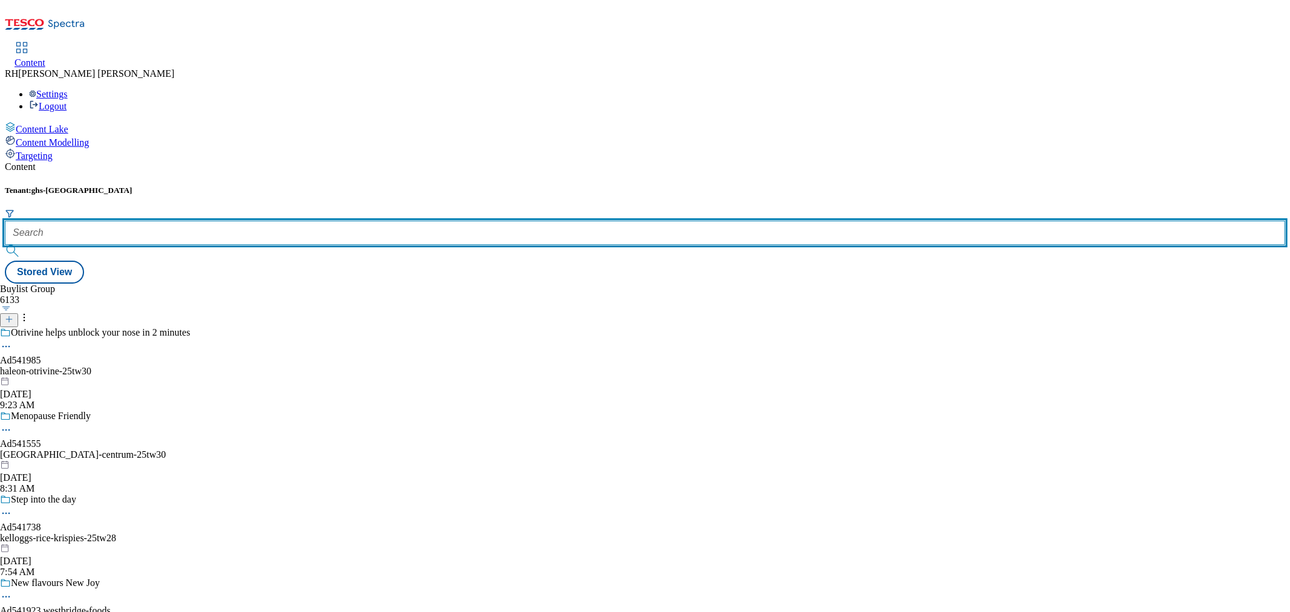
click at [277, 221] on input "text" at bounding box center [645, 233] width 1281 height 24
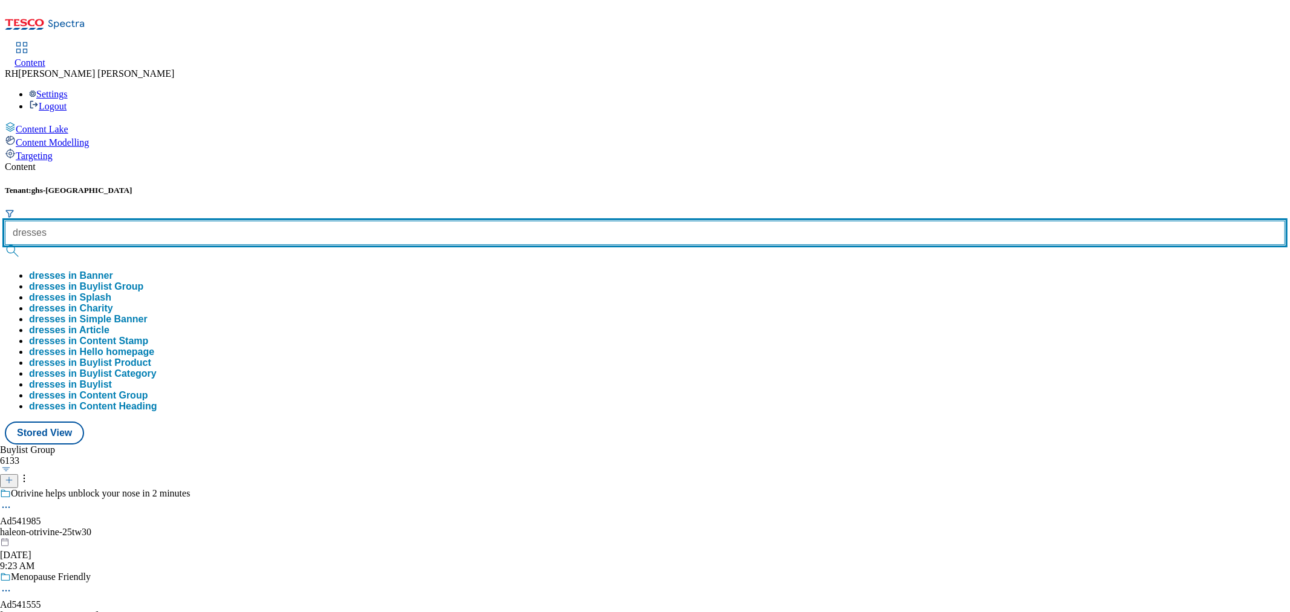
type input "dresses"
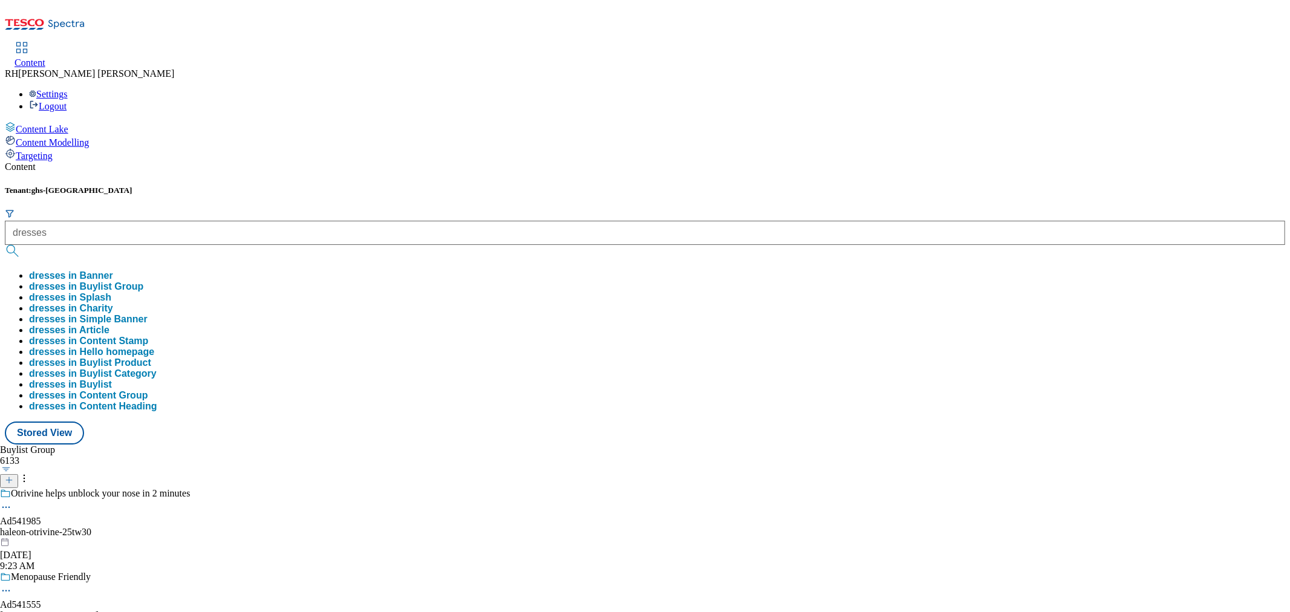
click at [143, 281] on button "dresses in Buylist Group" at bounding box center [86, 286] width 114 height 11
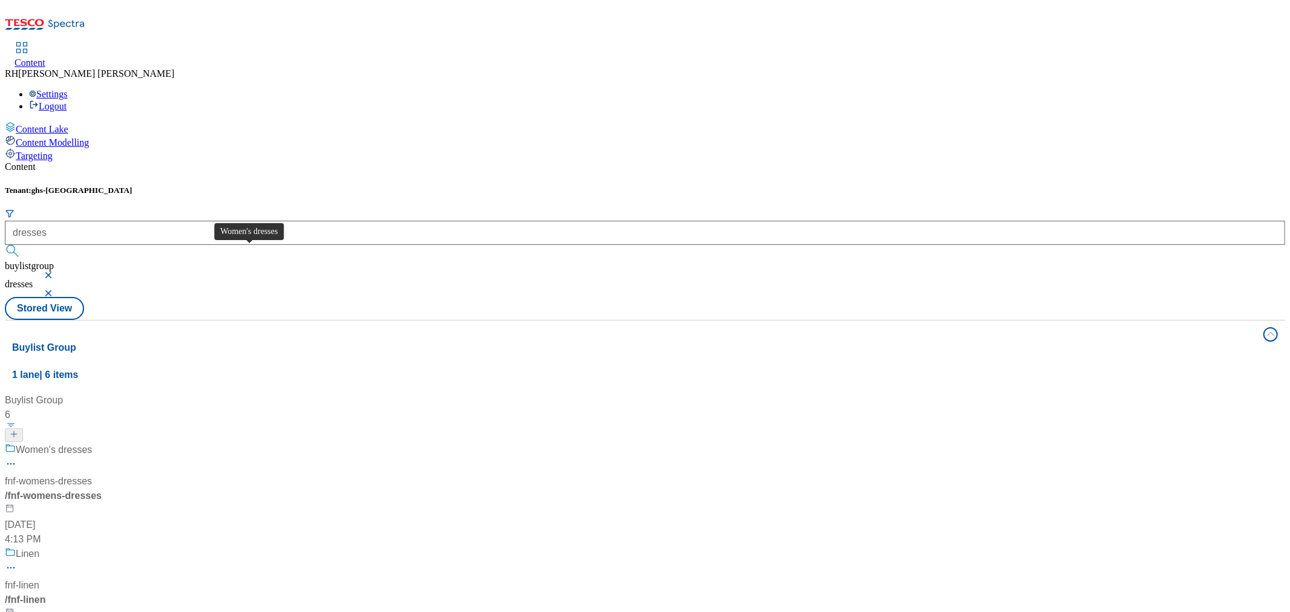
click at [92, 443] on span "Women's dresses" at bounding box center [54, 450] width 76 height 15
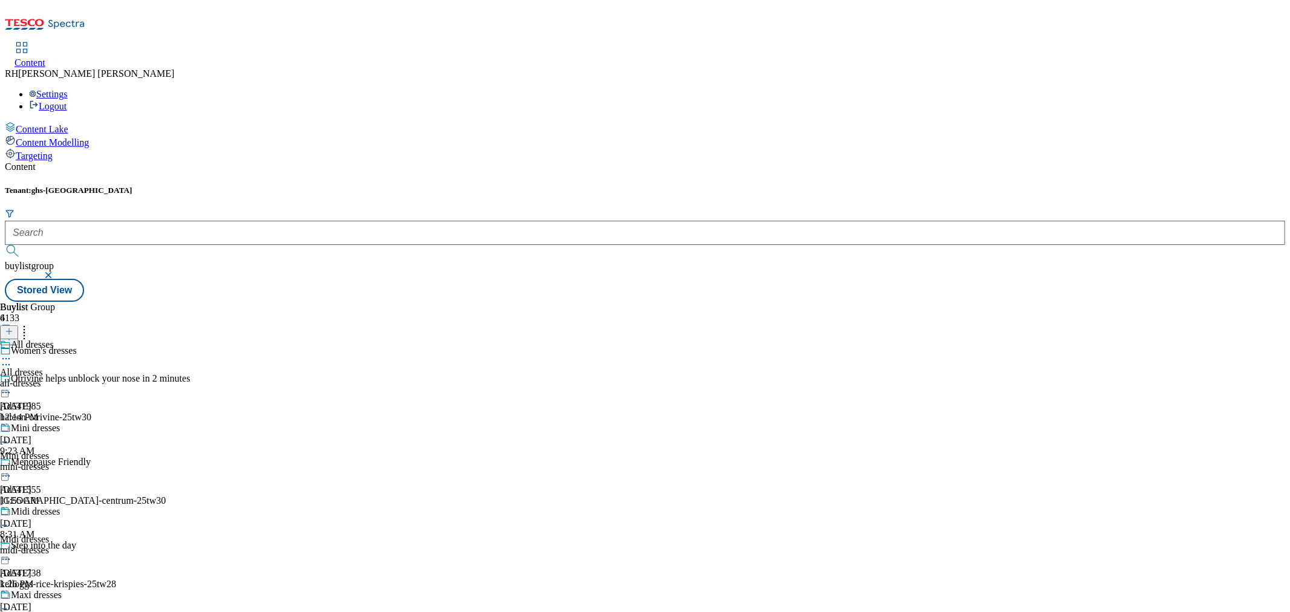
click at [62, 339] on div "All dresses All dresses all-dresses [DATE] 12:14 PM" at bounding box center [31, 380] width 62 height 83
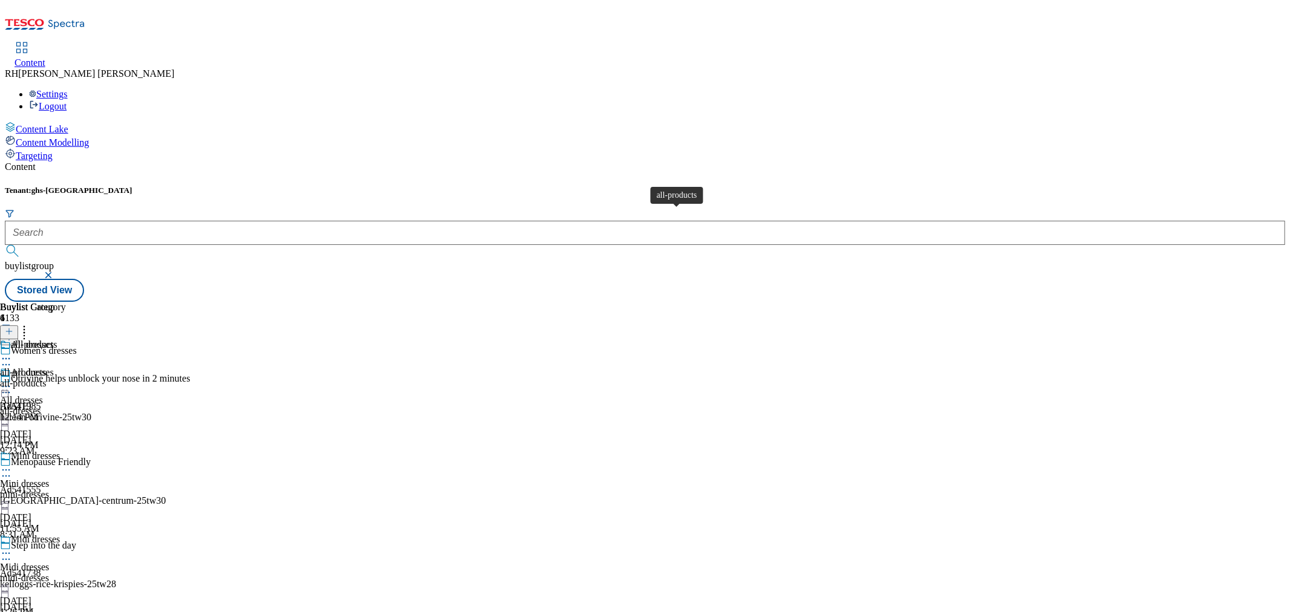
click at [46, 367] on span "all-products" at bounding box center [23, 372] width 46 height 11
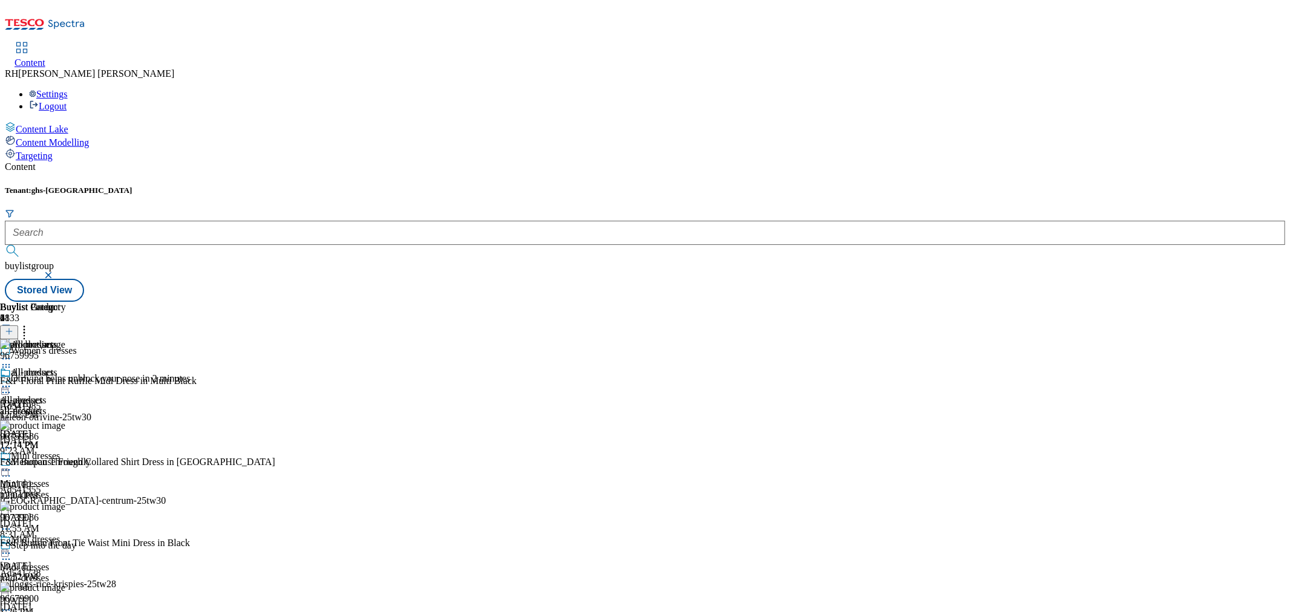
scroll to position [3124, 0]
click at [62, 489] on div "mini-dresses" at bounding box center [31, 494] width 62 height 11
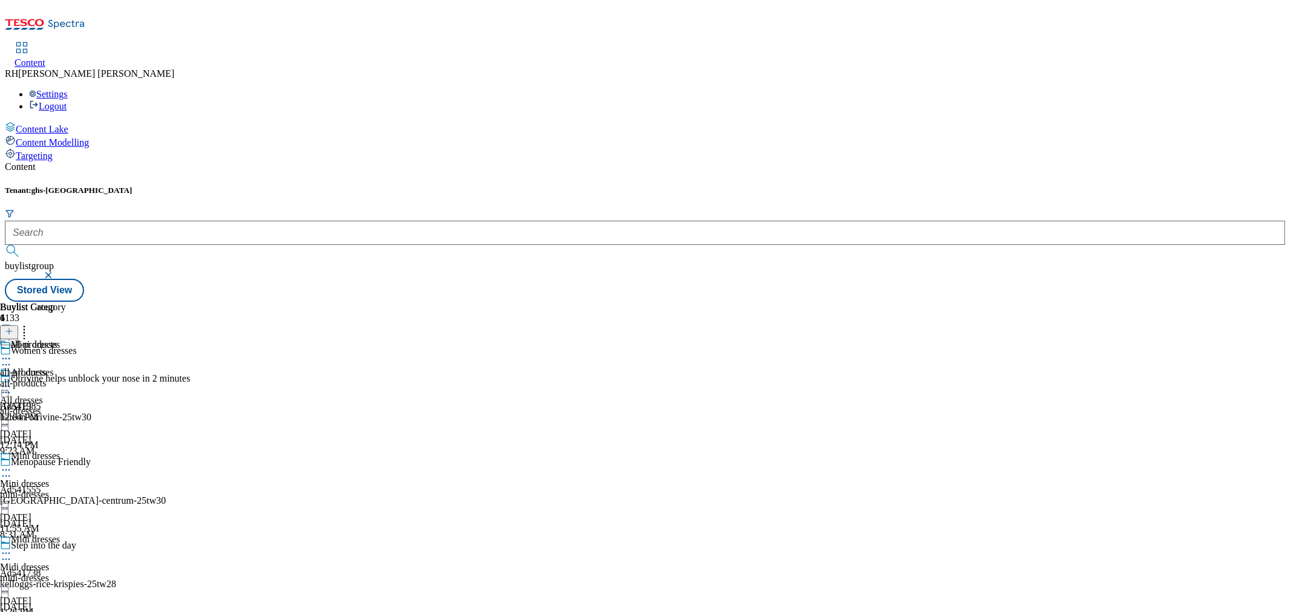
click at [66, 378] on div "all-products" at bounding box center [33, 383] width 66 height 11
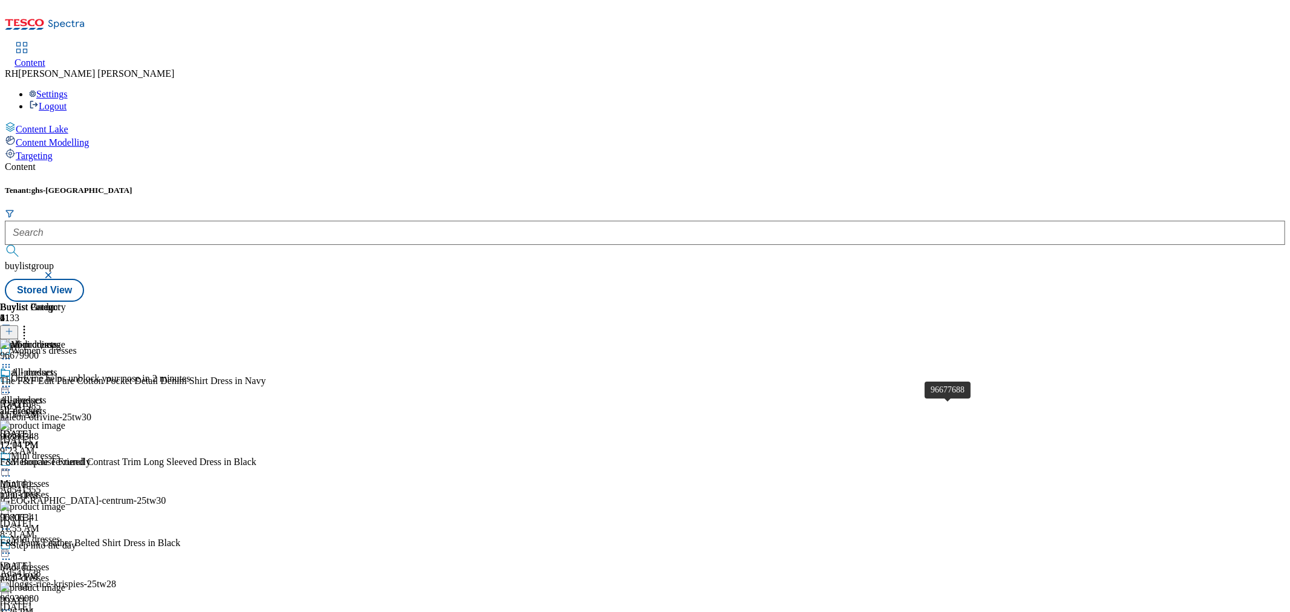
scroll to position [2254, 0]
click at [62, 534] on div "Midi dresses Midi dresses midi-dresses [DATE] 1:26 PM" at bounding box center [31, 575] width 62 height 83
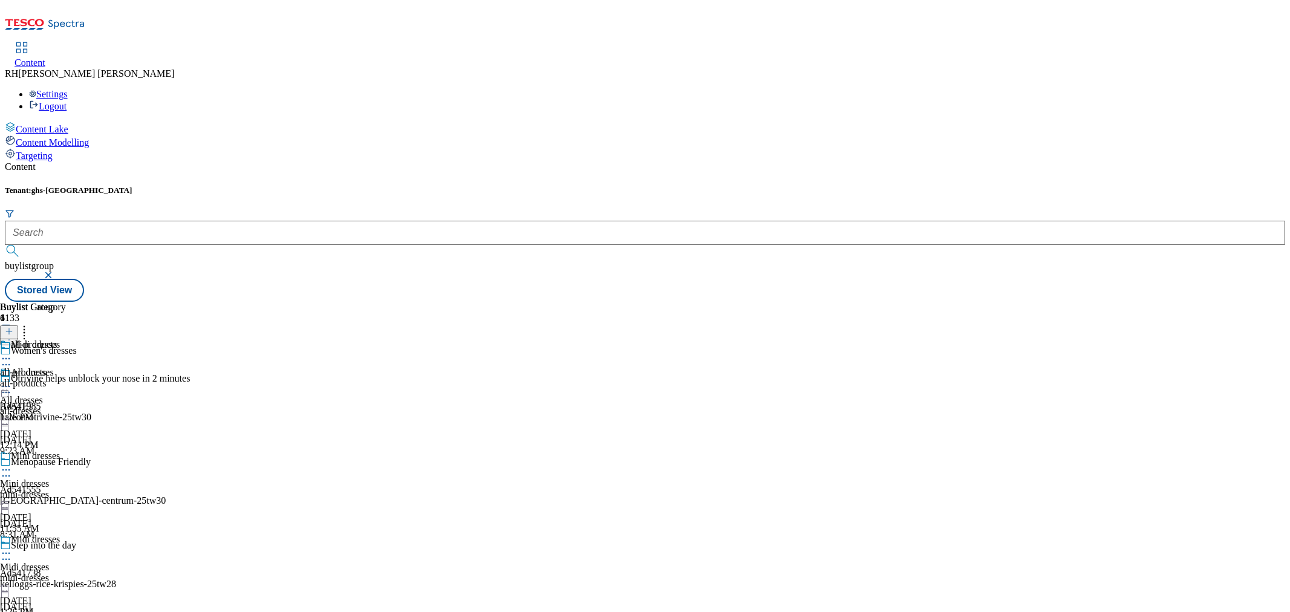
click at [66, 378] on div "all-products" at bounding box center [33, 383] width 66 height 11
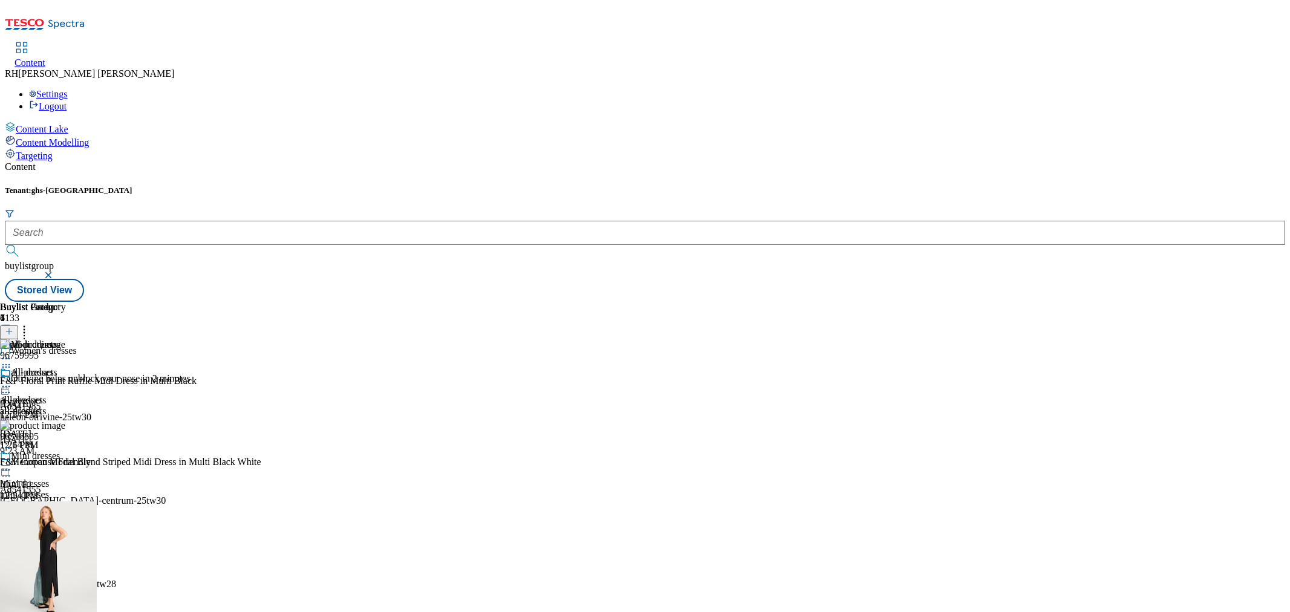
scroll to position [115, 0]
